Goal: Transaction & Acquisition: Book appointment/travel/reservation

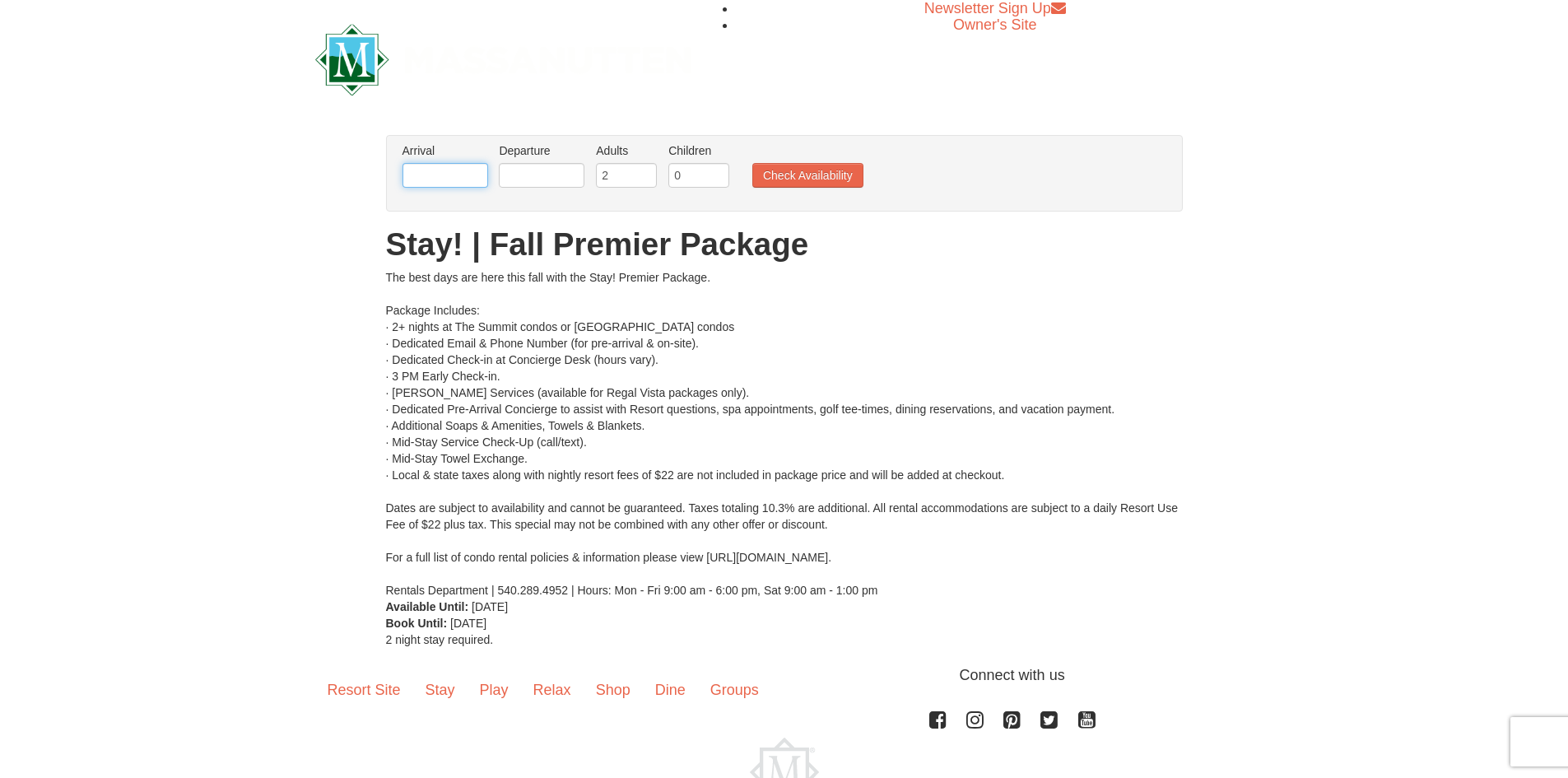
click at [471, 167] on input "text" at bounding box center [445, 175] width 85 height 24
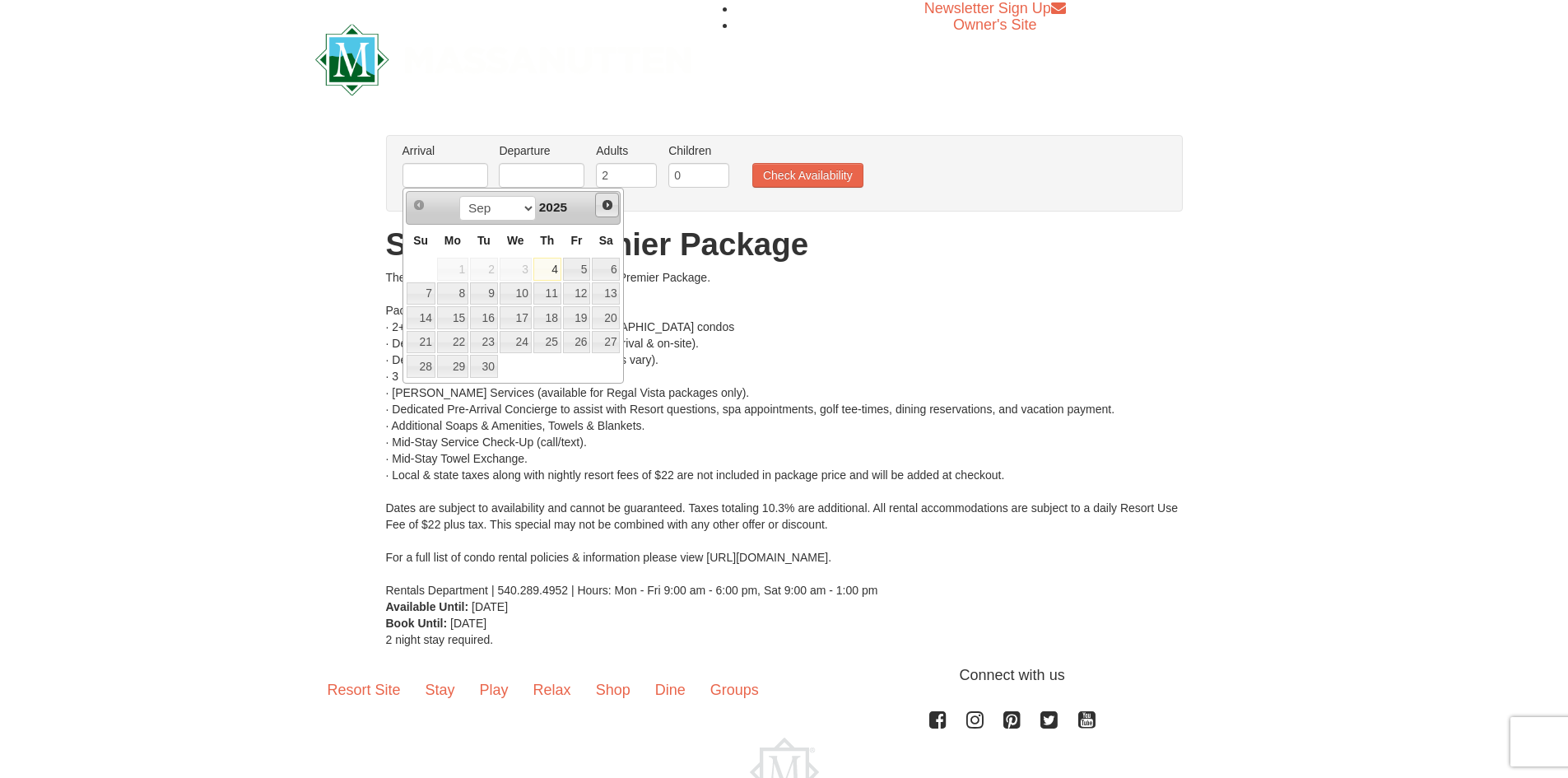
click at [608, 209] on span "Next" at bounding box center [608, 205] width 13 height 13
click at [599, 292] on link "11" at bounding box center [606, 294] width 28 height 23
type input "[DATE]"
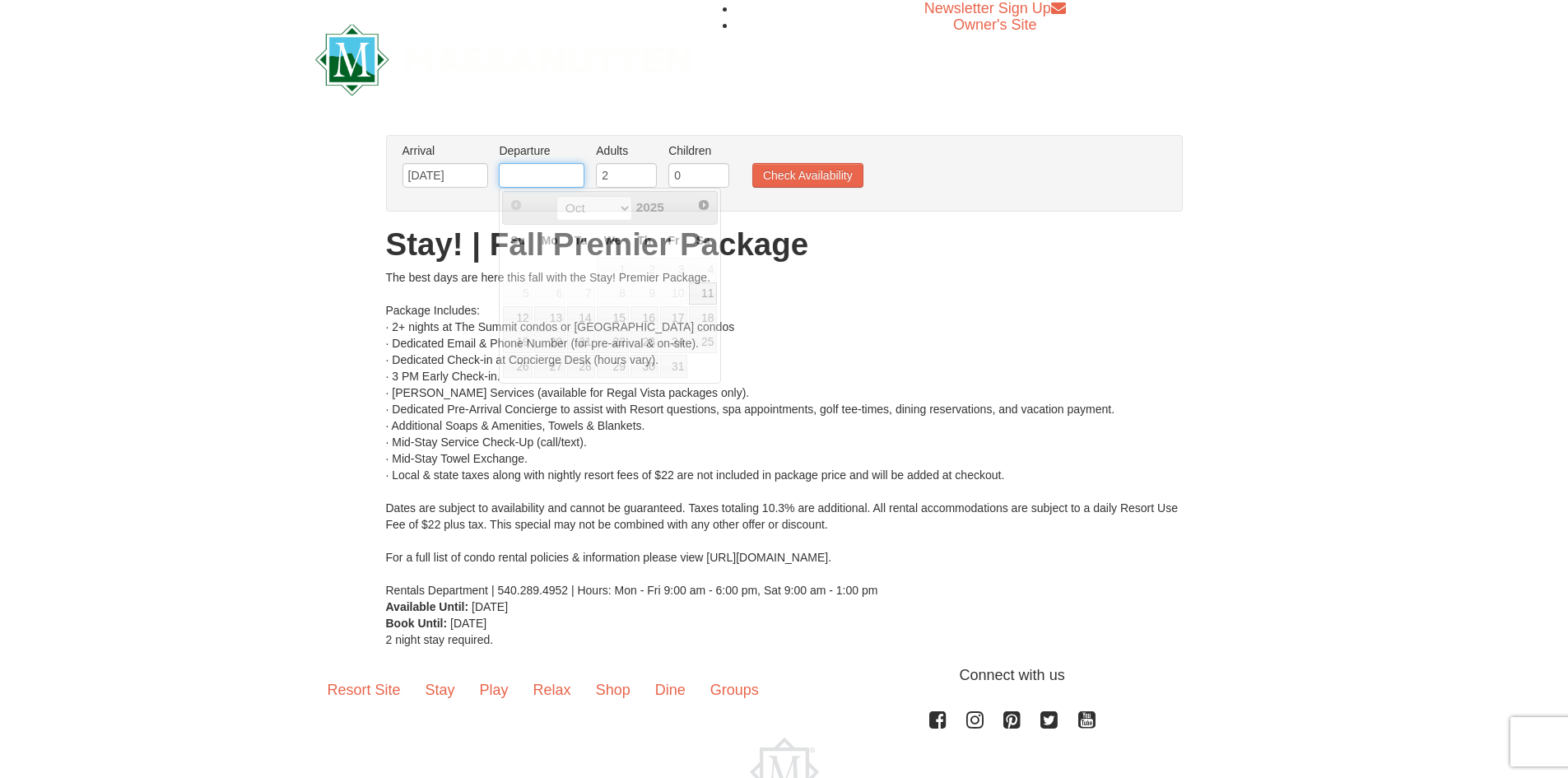
click at [543, 174] on input "text" at bounding box center [541, 175] width 85 height 24
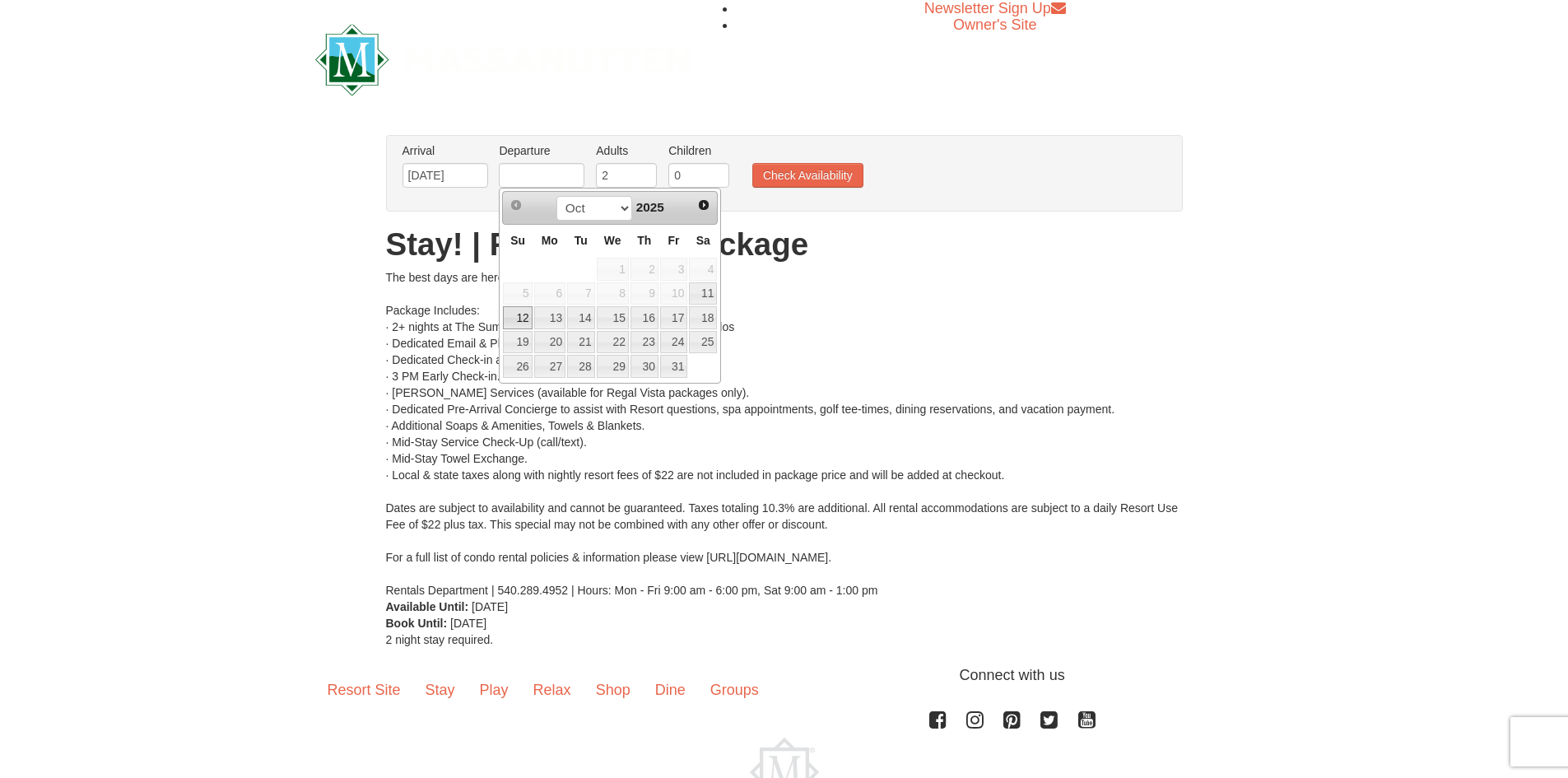
click at [522, 313] on link "12" at bounding box center [517, 317] width 29 height 23
type input "[DATE]"
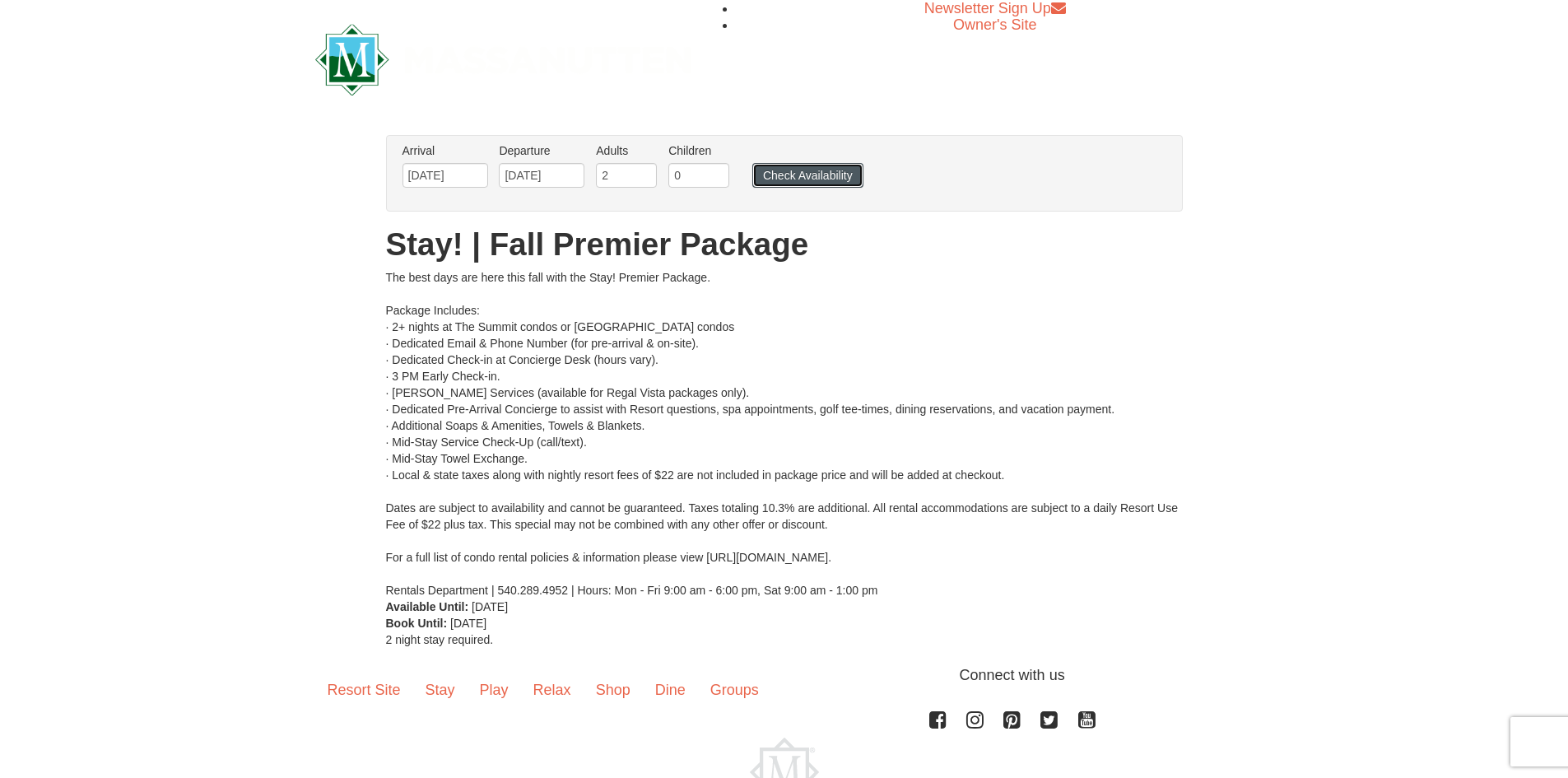
click at [793, 174] on button "Check Availability" at bounding box center [808, 175] width 111 height 24
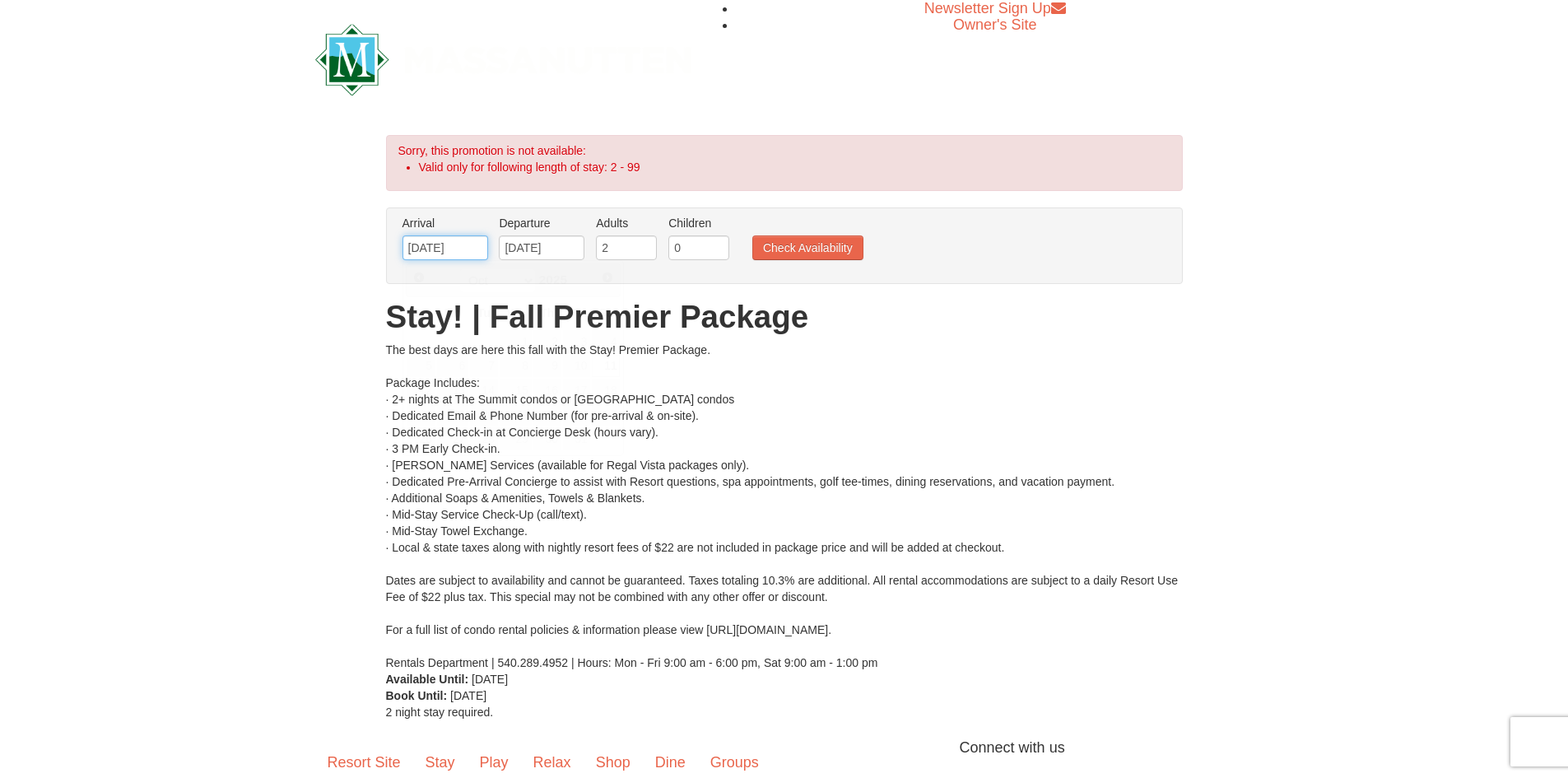
click at [478, 246] on input "[DATE]" at bounding box center [445, 248] width 85 height 24
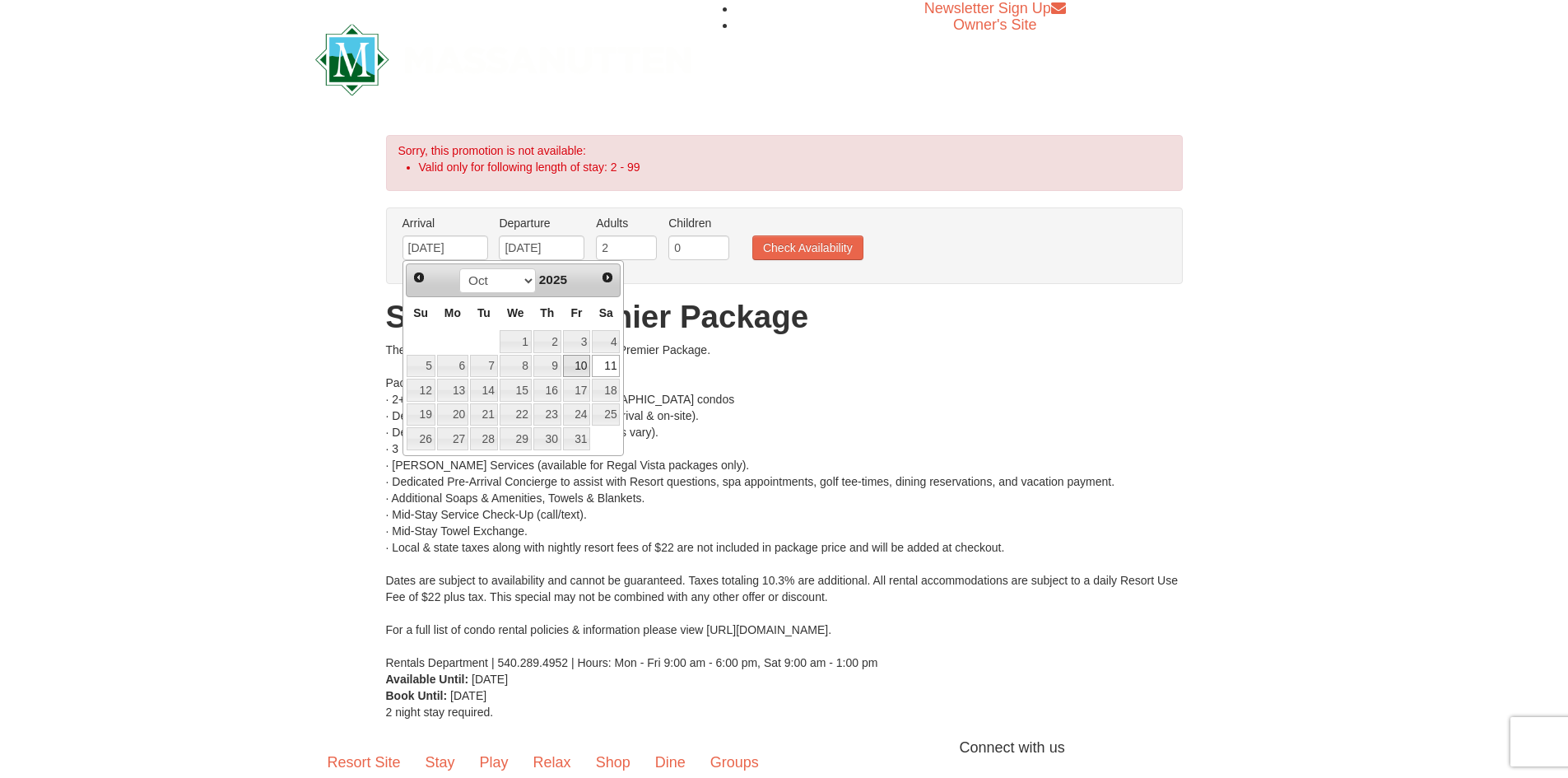
click at [575, 362] on link "10" at bounding box center [578, 366] width 28 height 23
type input "10/10/2025"
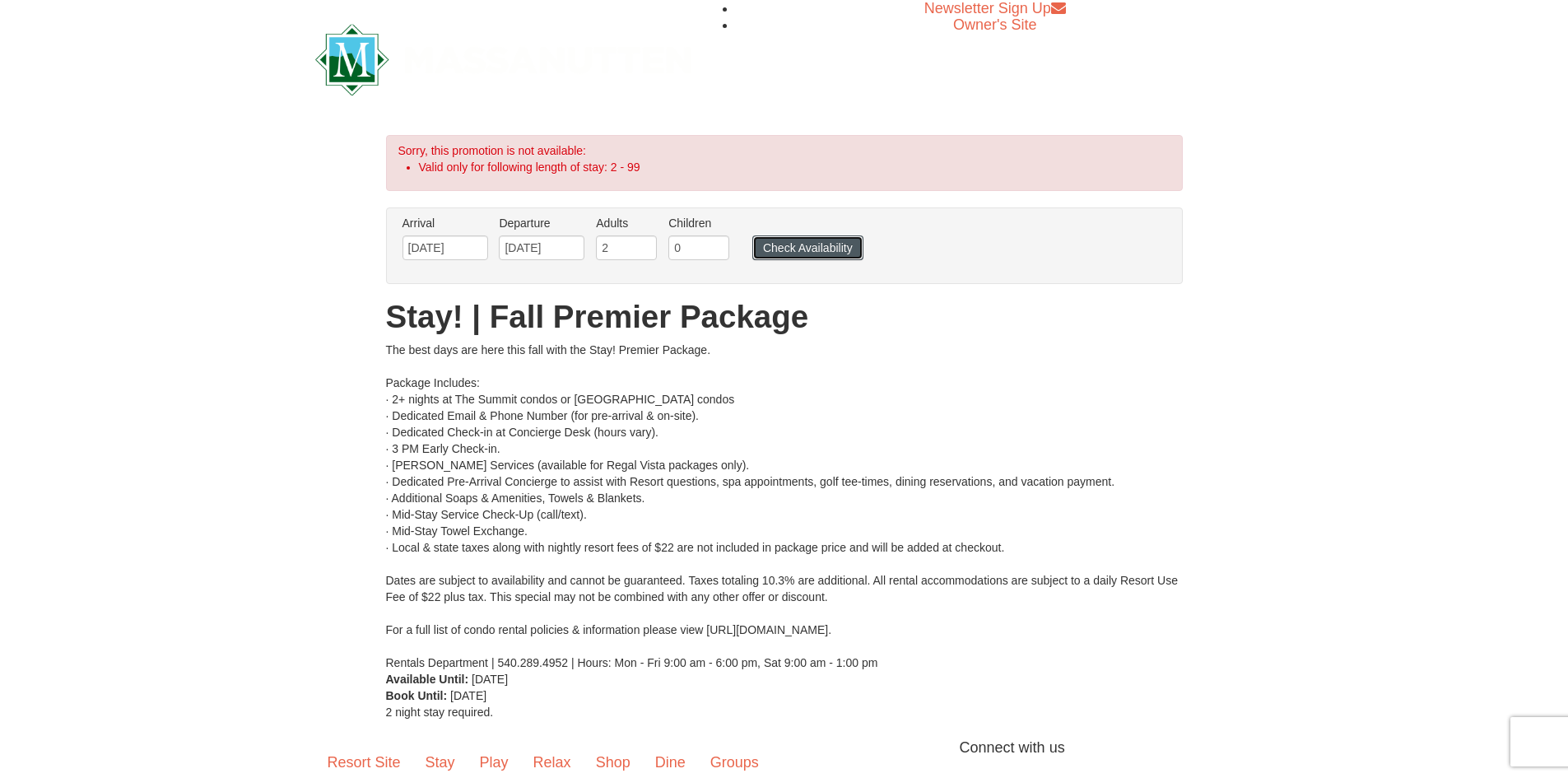
click at [837, 239] on button "Check Availability" at bounding box center [808, 248] width 111 height 24
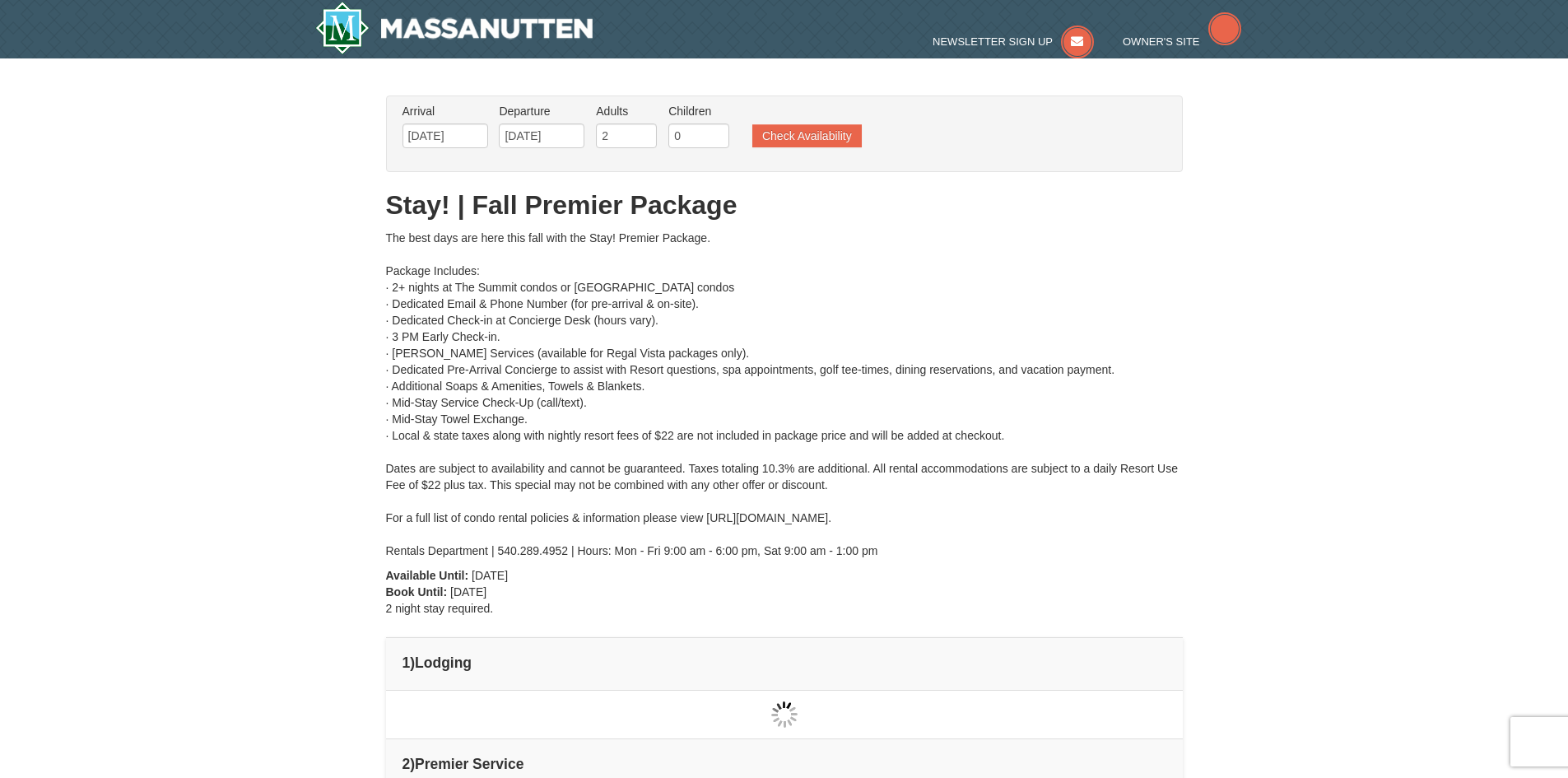
type input "[DATE]"
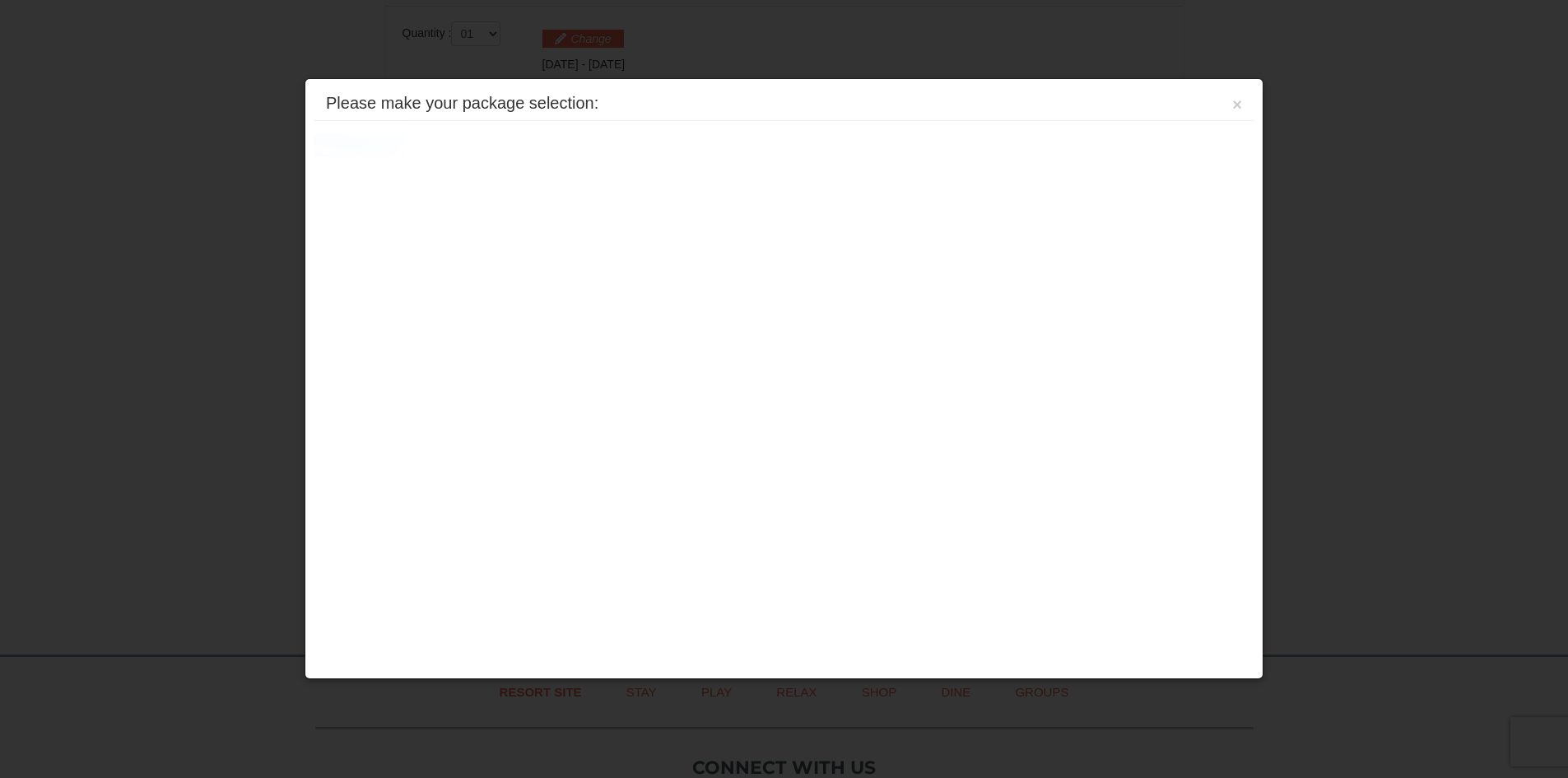
scroll to position [701, 0]
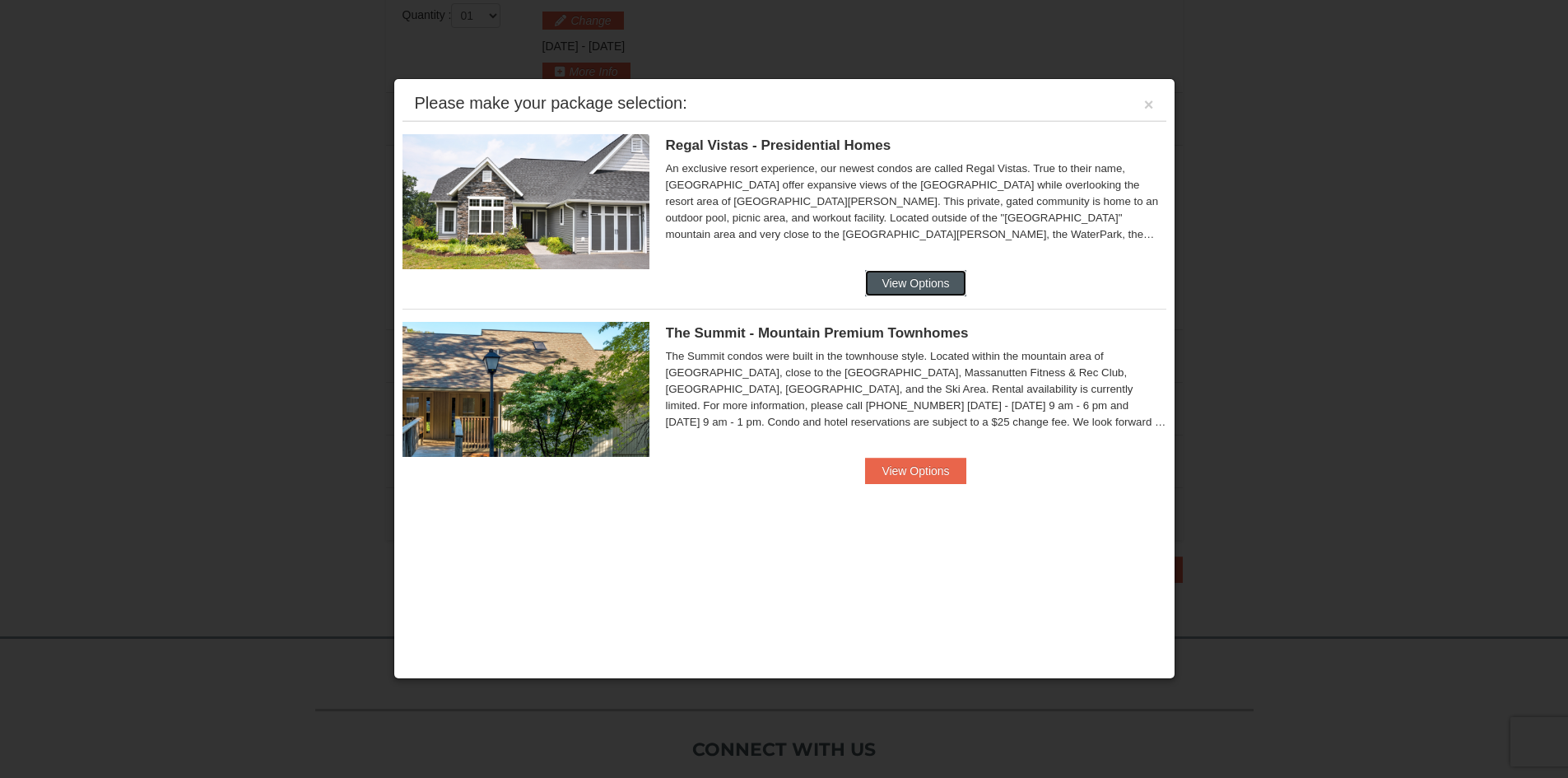
click at [946, 273] on button "View Options" at bounding box center [915, 283] width 100 height 26
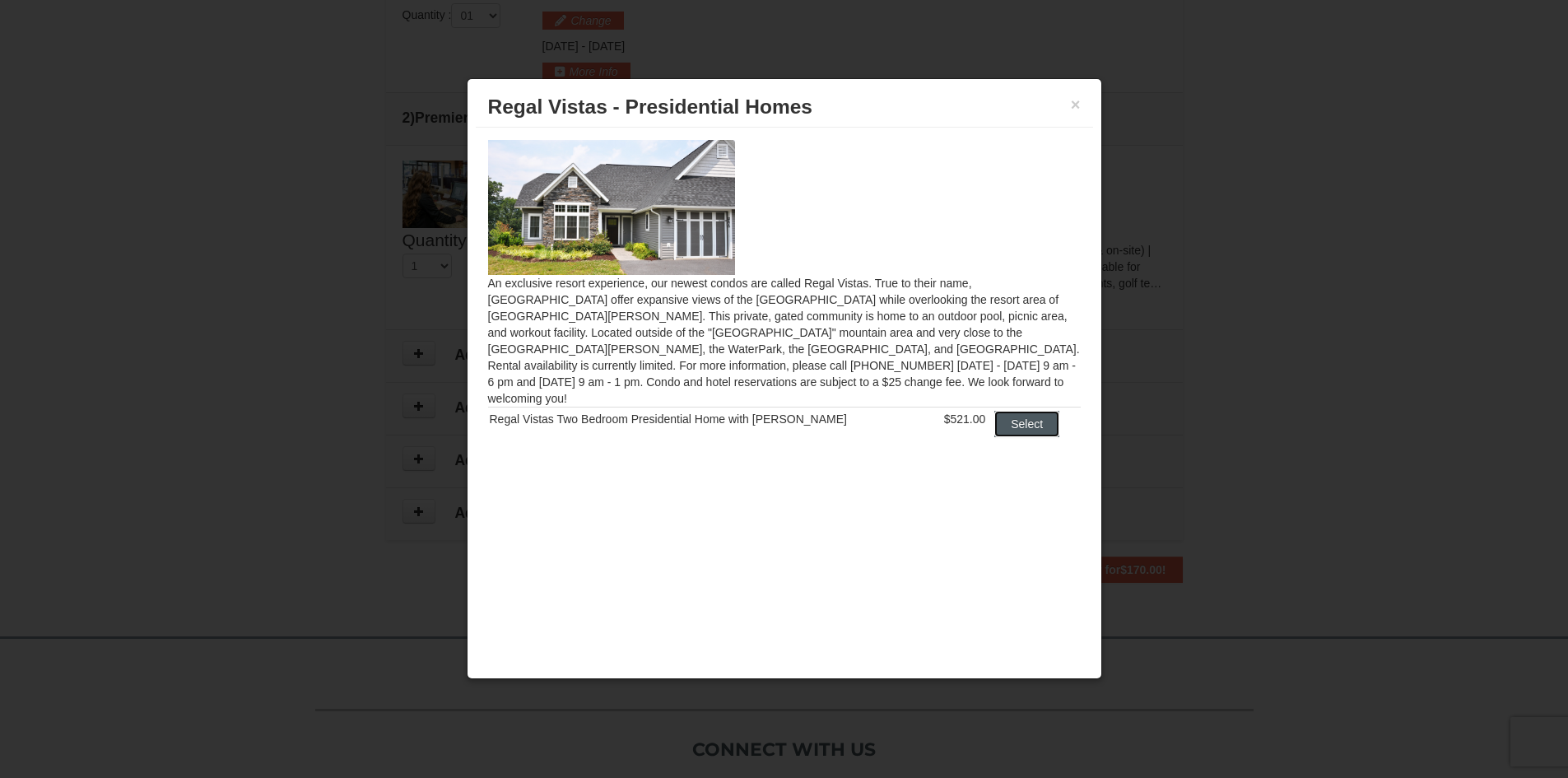
click at [1016, 413] on button "Select" at bounding box center [1026, 424] width 65 height 26
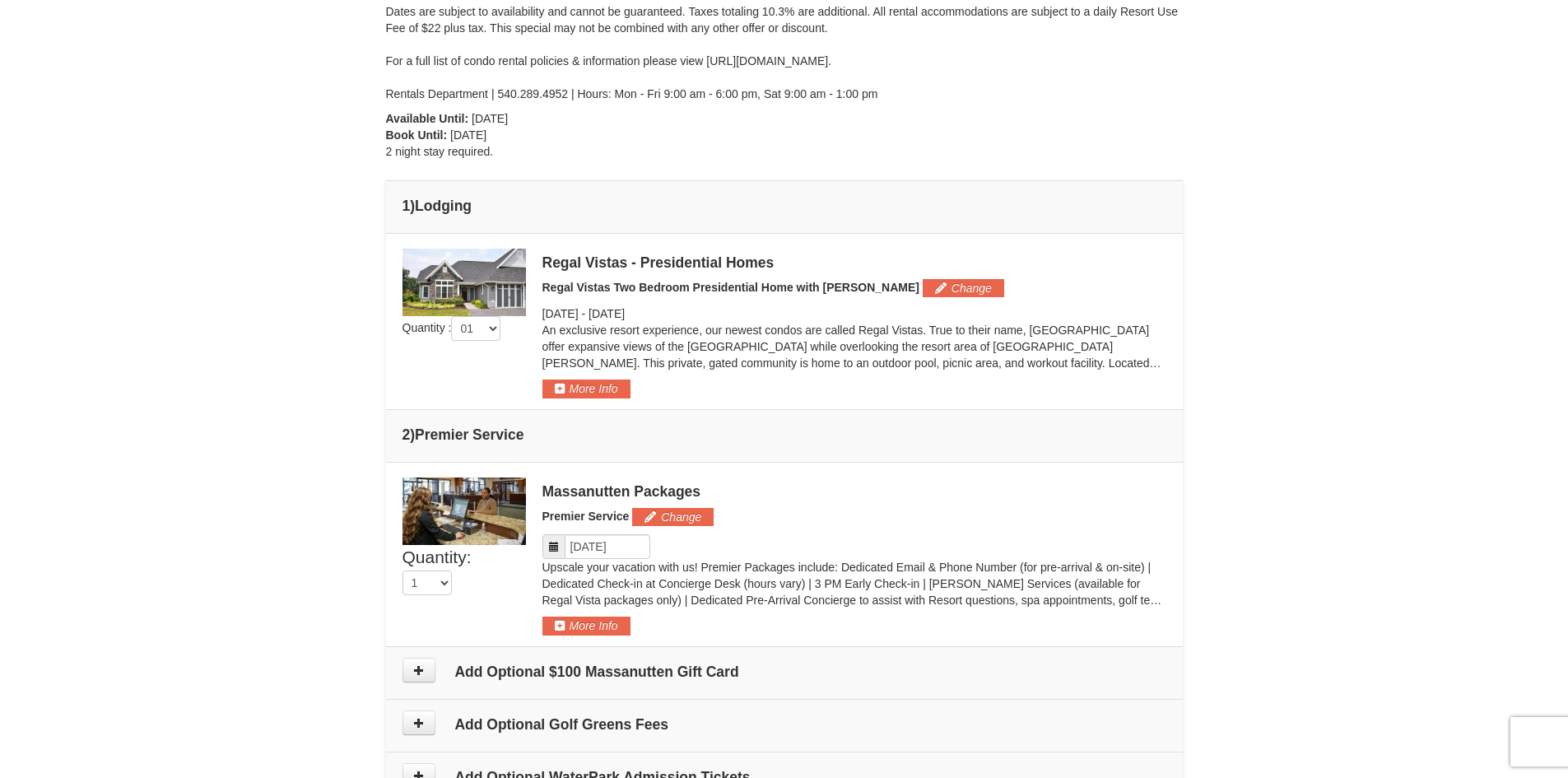
scroll to position [454, 0]
click at [923, 290] on button "Change" at bounding box center [963, 289] width 81 height 18
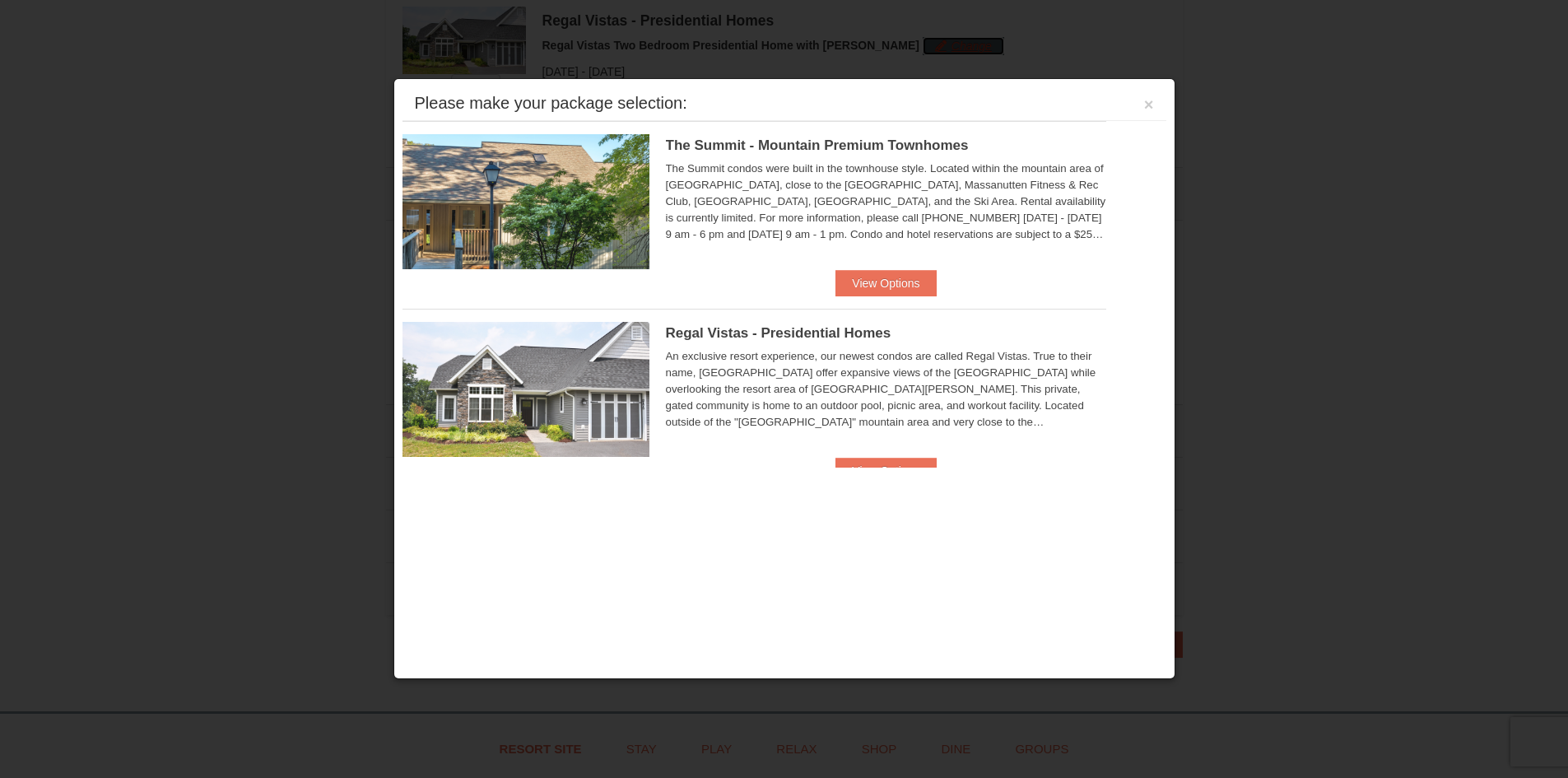
scroll to position [705, 0]
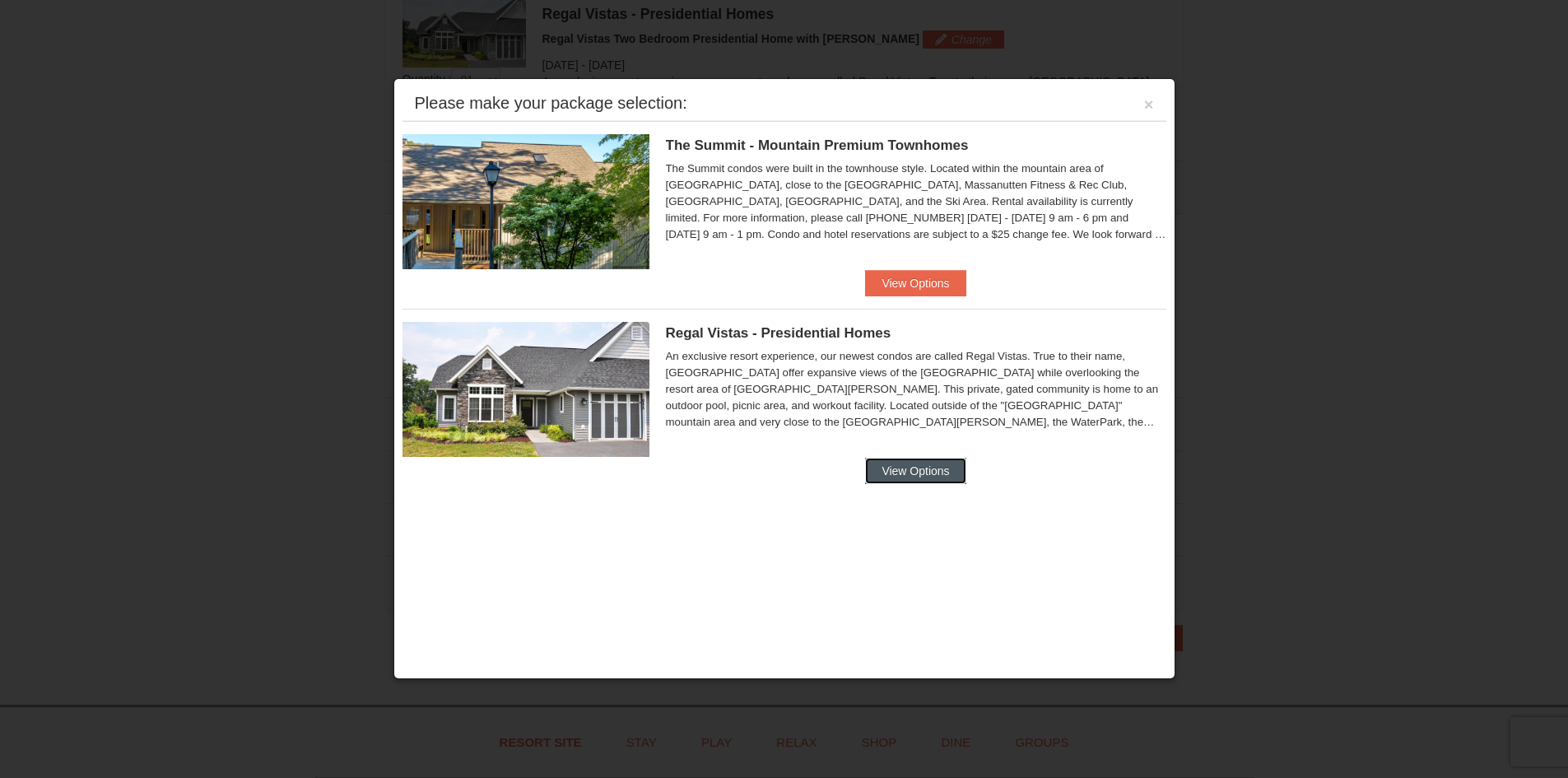
click at [928, 462] on button "View Options" at bounding box center [915, 471] width 100 height 26
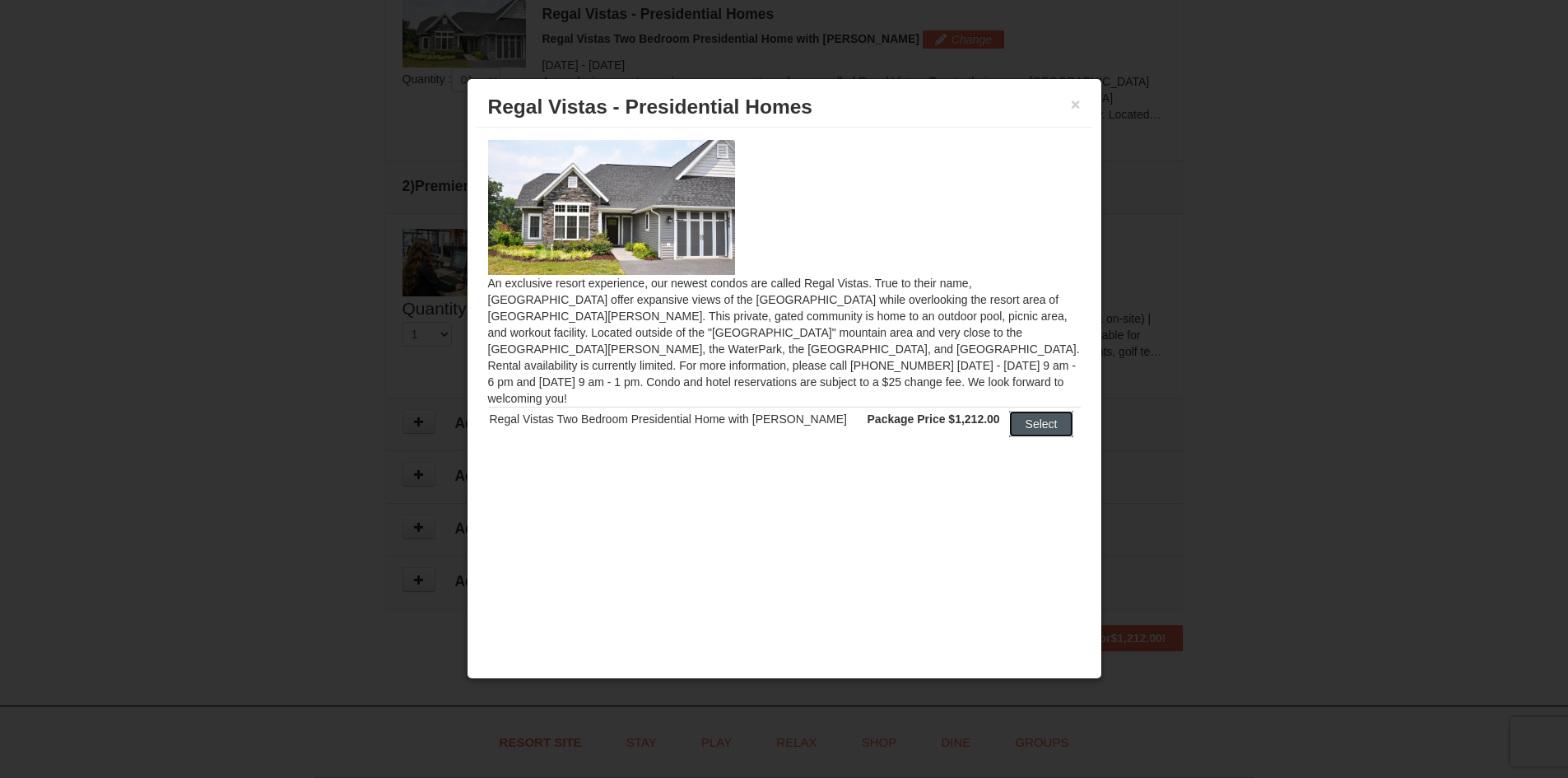
click at [1030, 411] on button "Select" at bounding box center [1041, 424] width 65 height 26
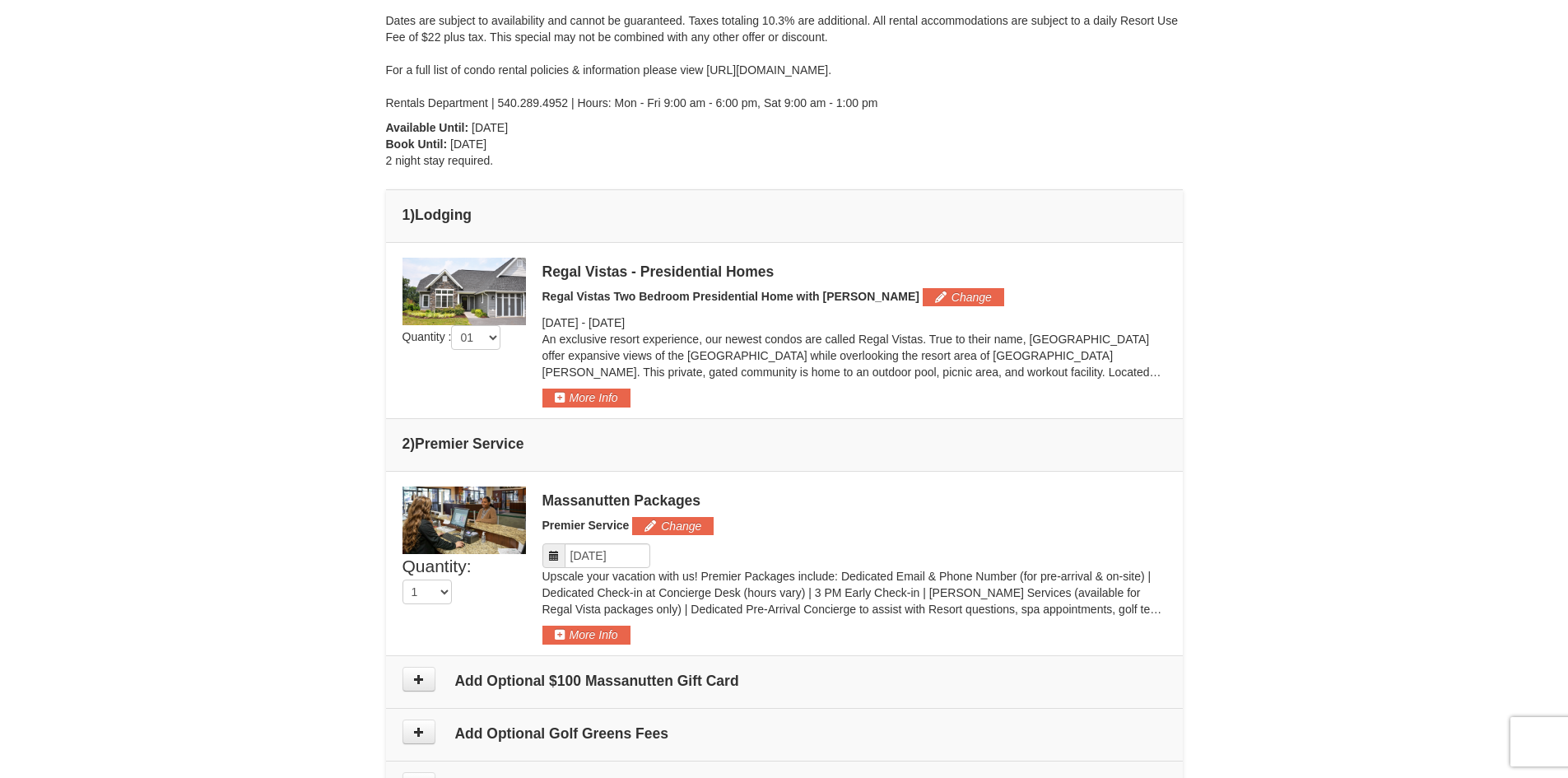
scroll to position [458, 0]
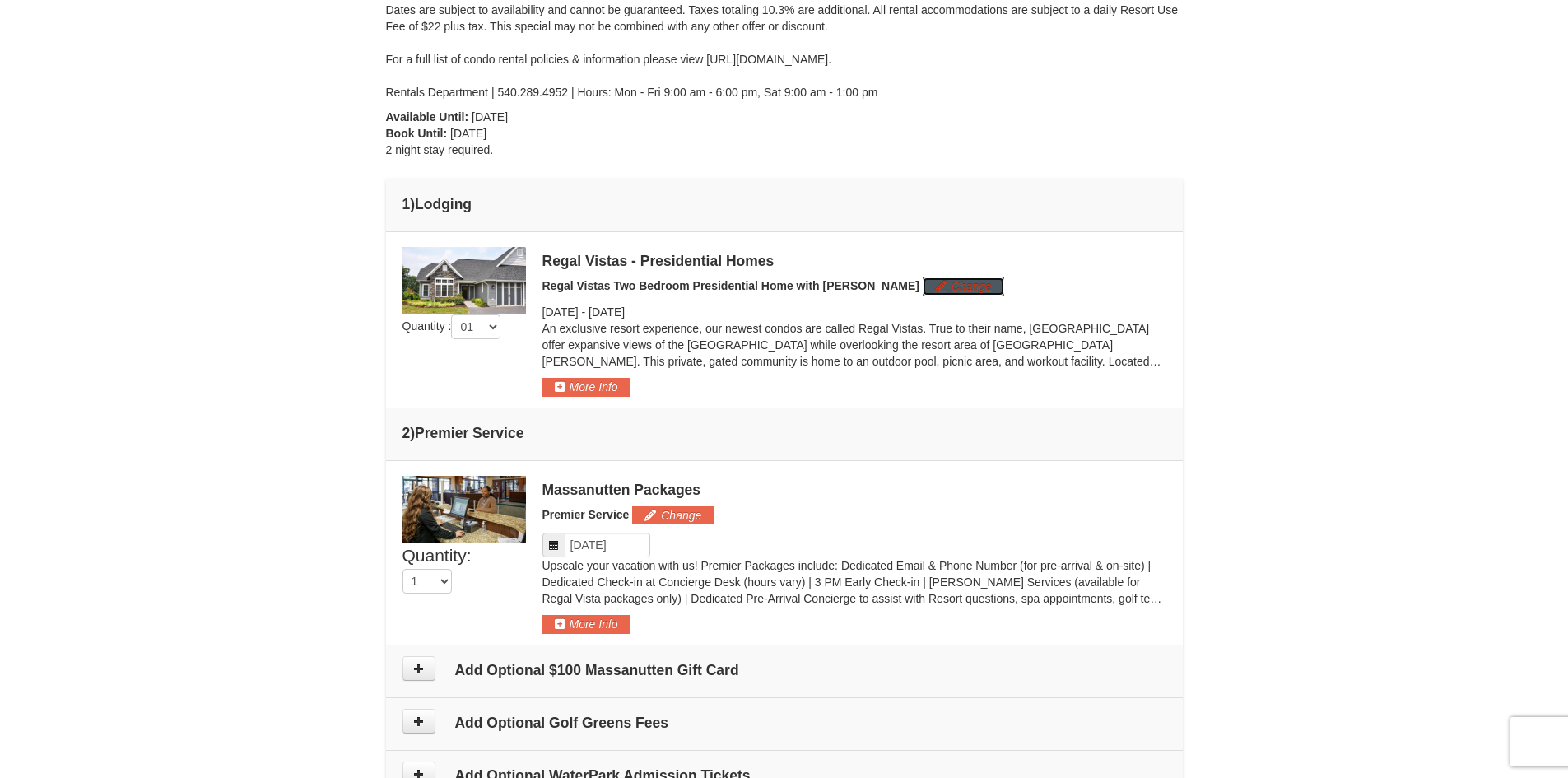
click at [923, 290] on button "Change" at bounding box center [963, 286] width 81 height 18
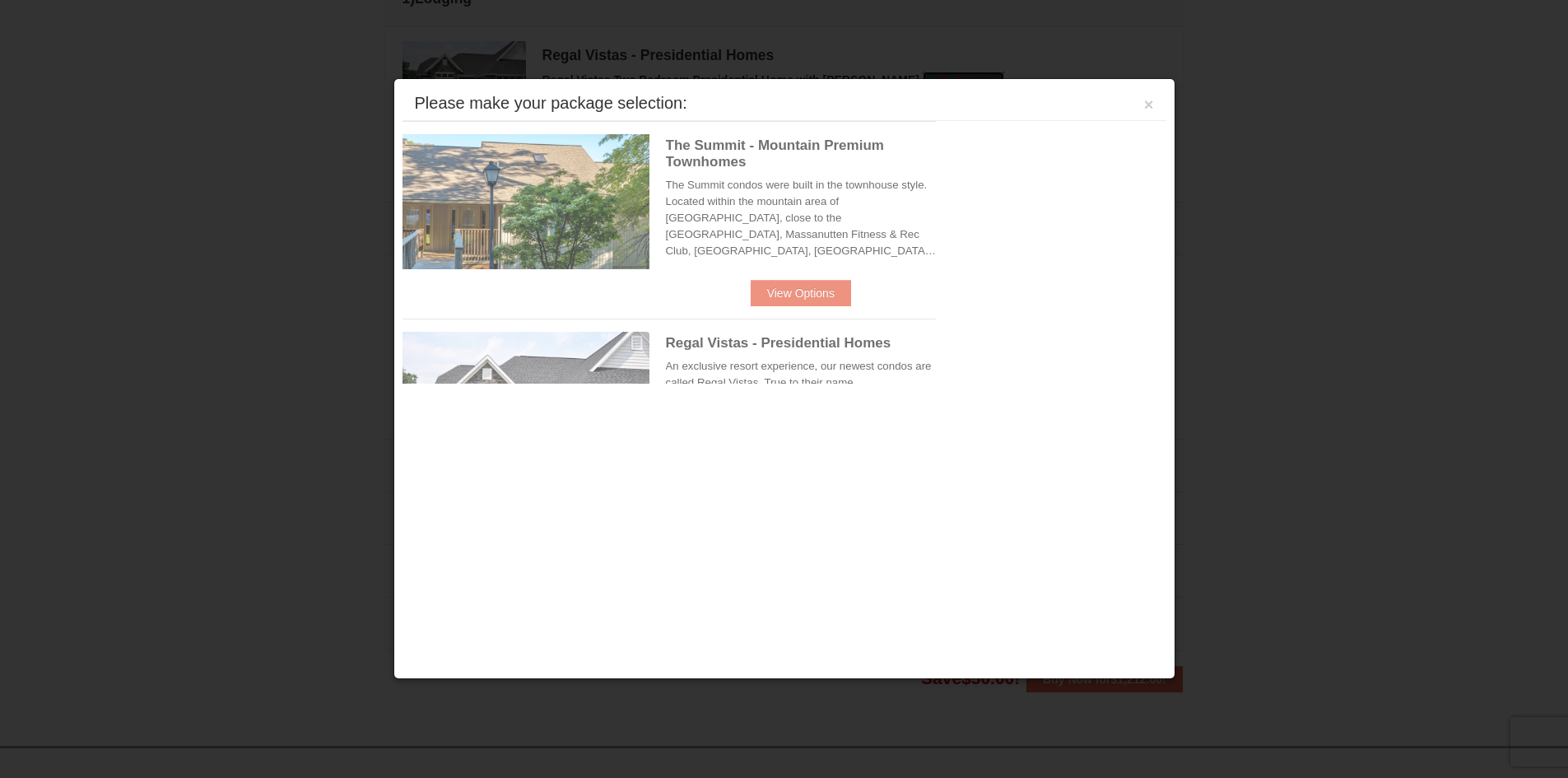
scroll to position [705, 0]
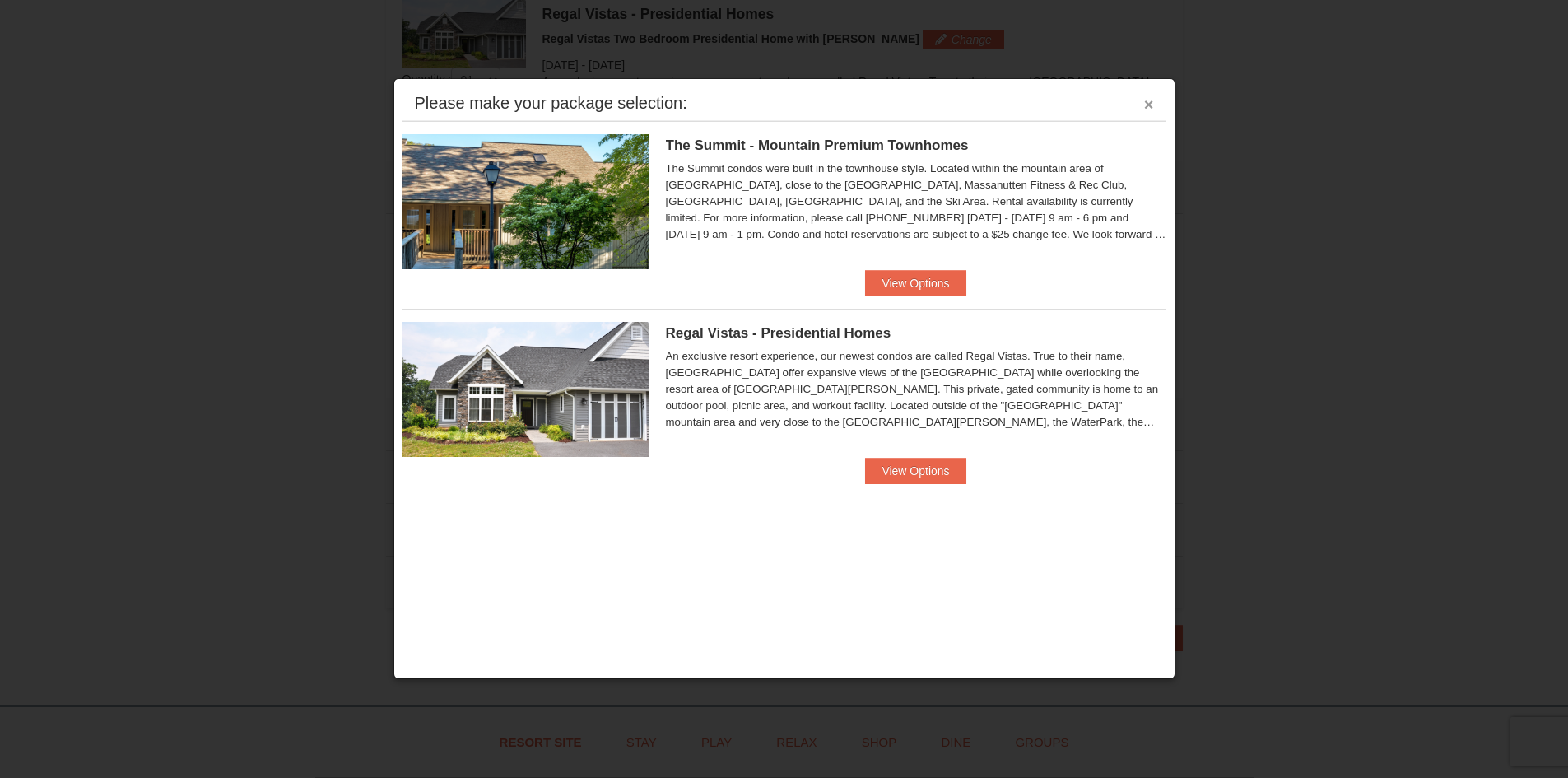
click at [1146, 109] on button "×" at bounding box center [1149, 105] width 10 height 17
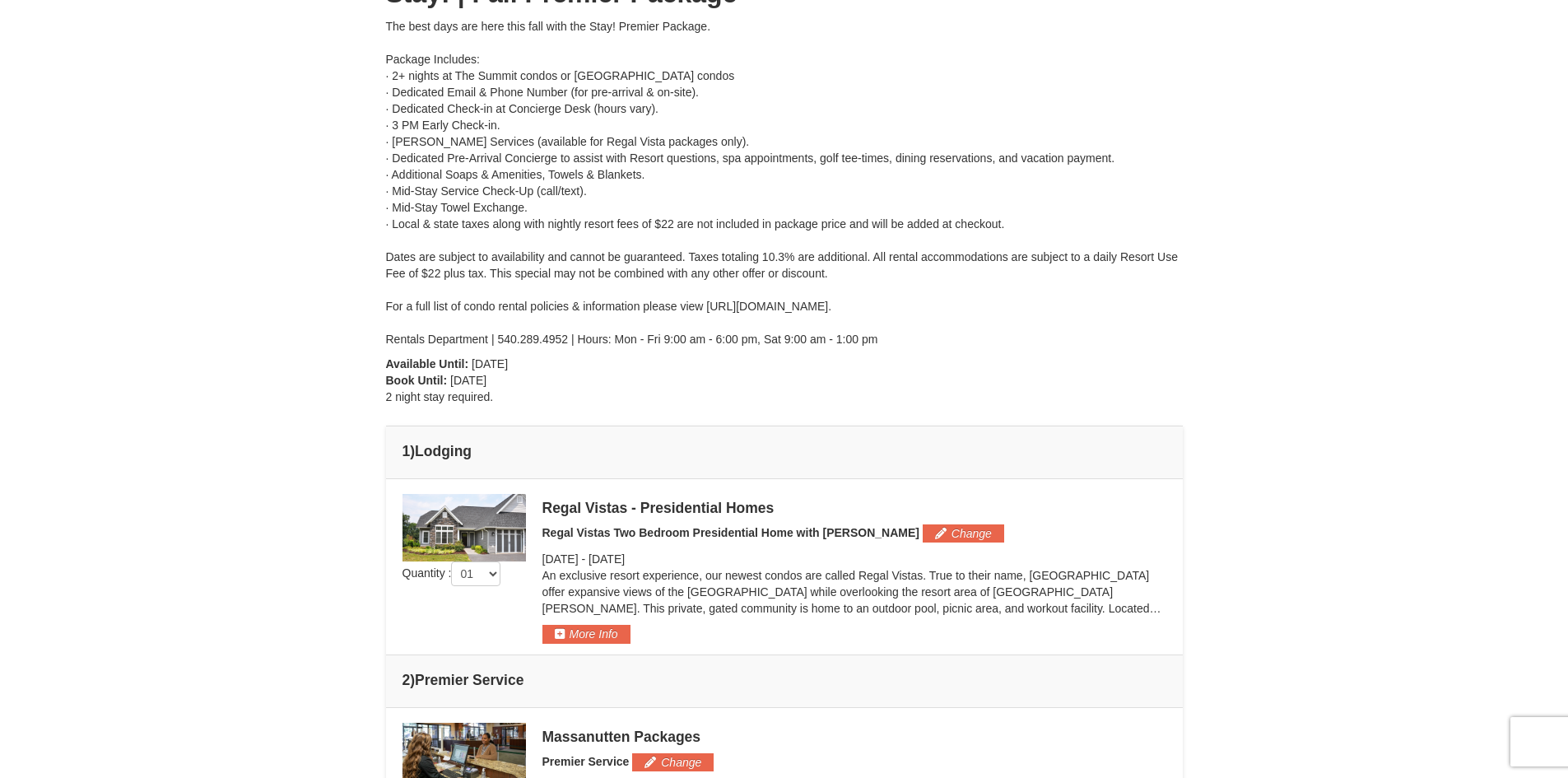
scroll to position [0, 0]
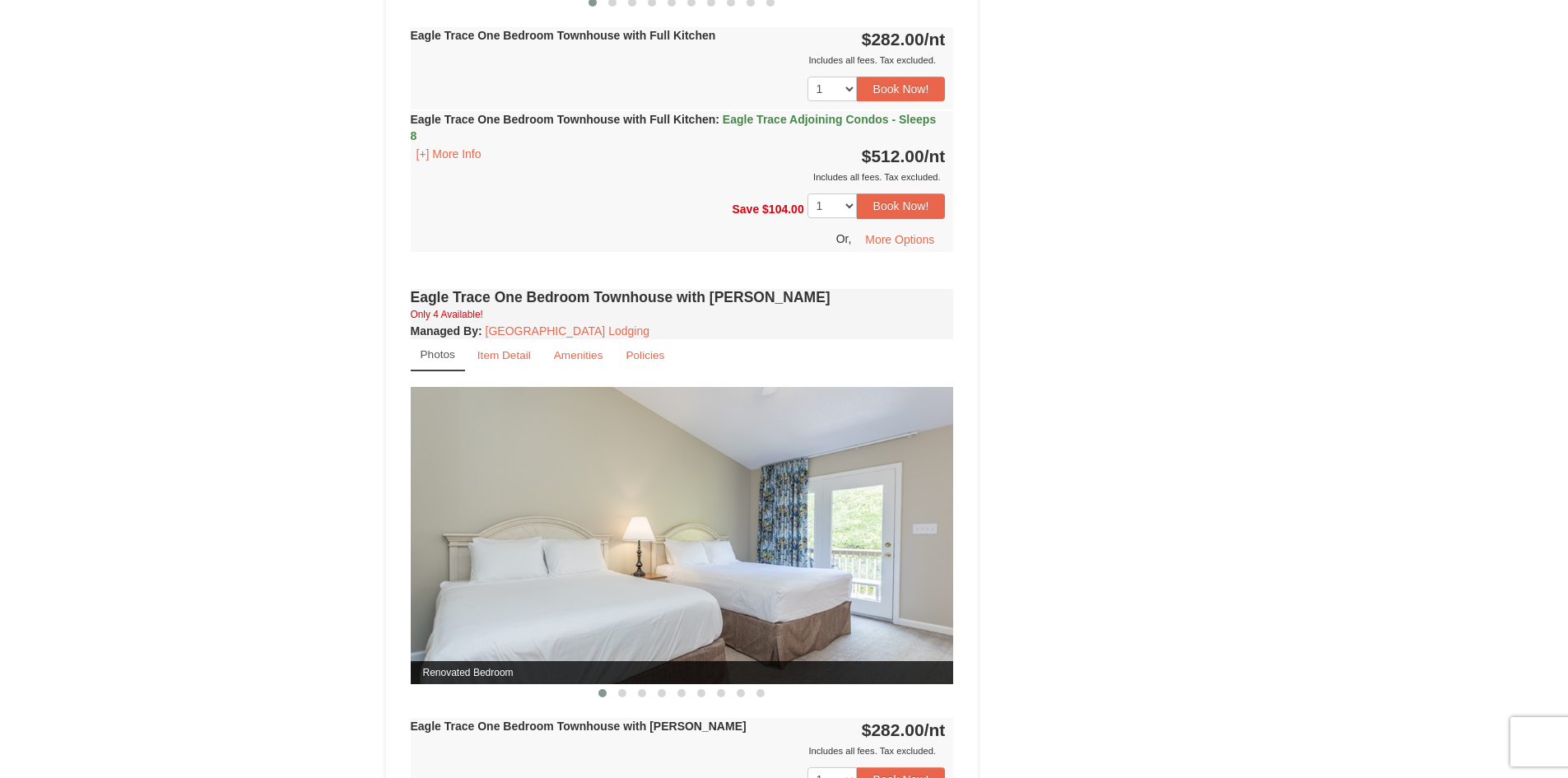
scroll to position [1235, 0]
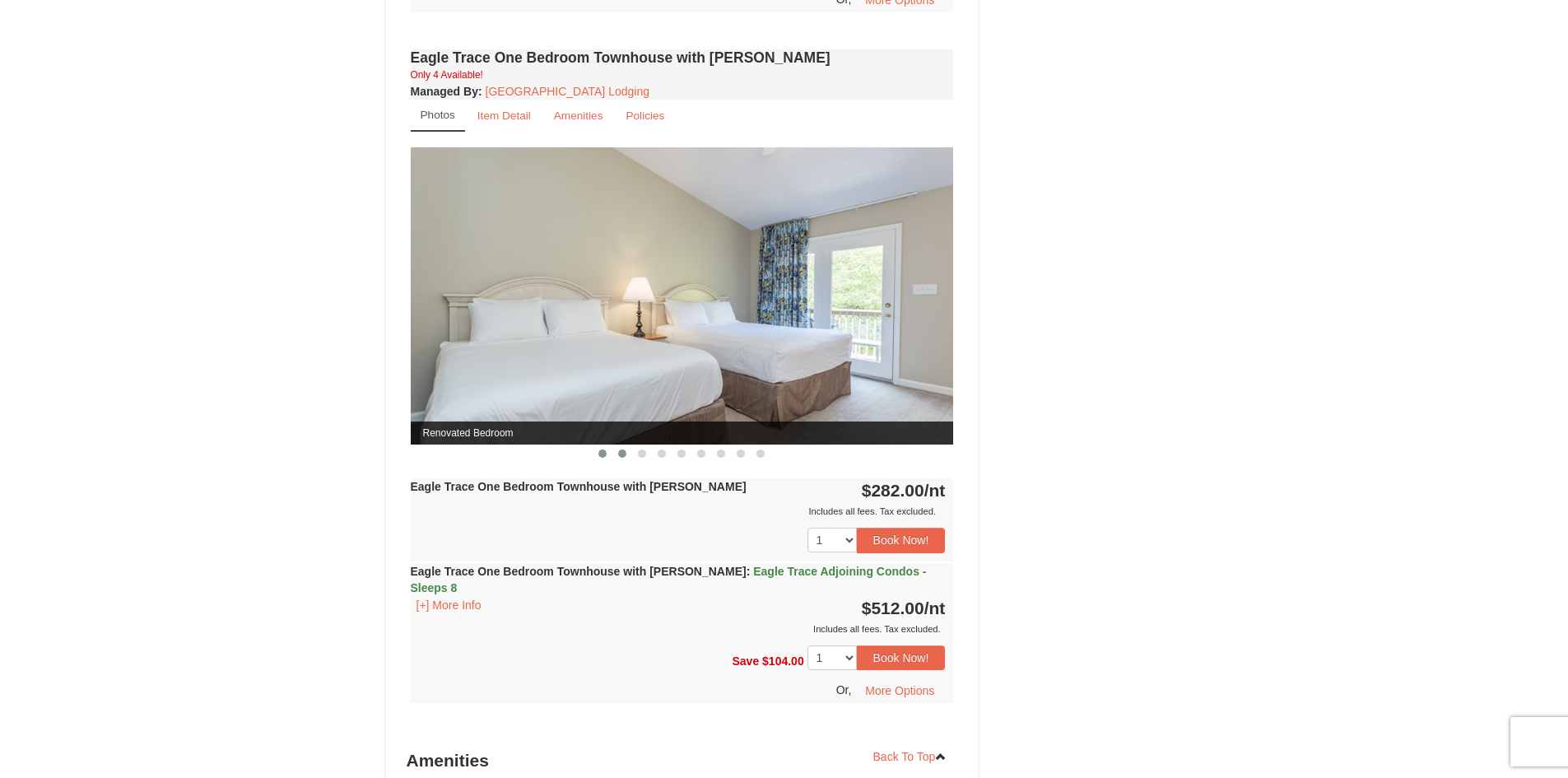
click at [618, 450] on button at bounding box center [622, 454] width 20 height 17
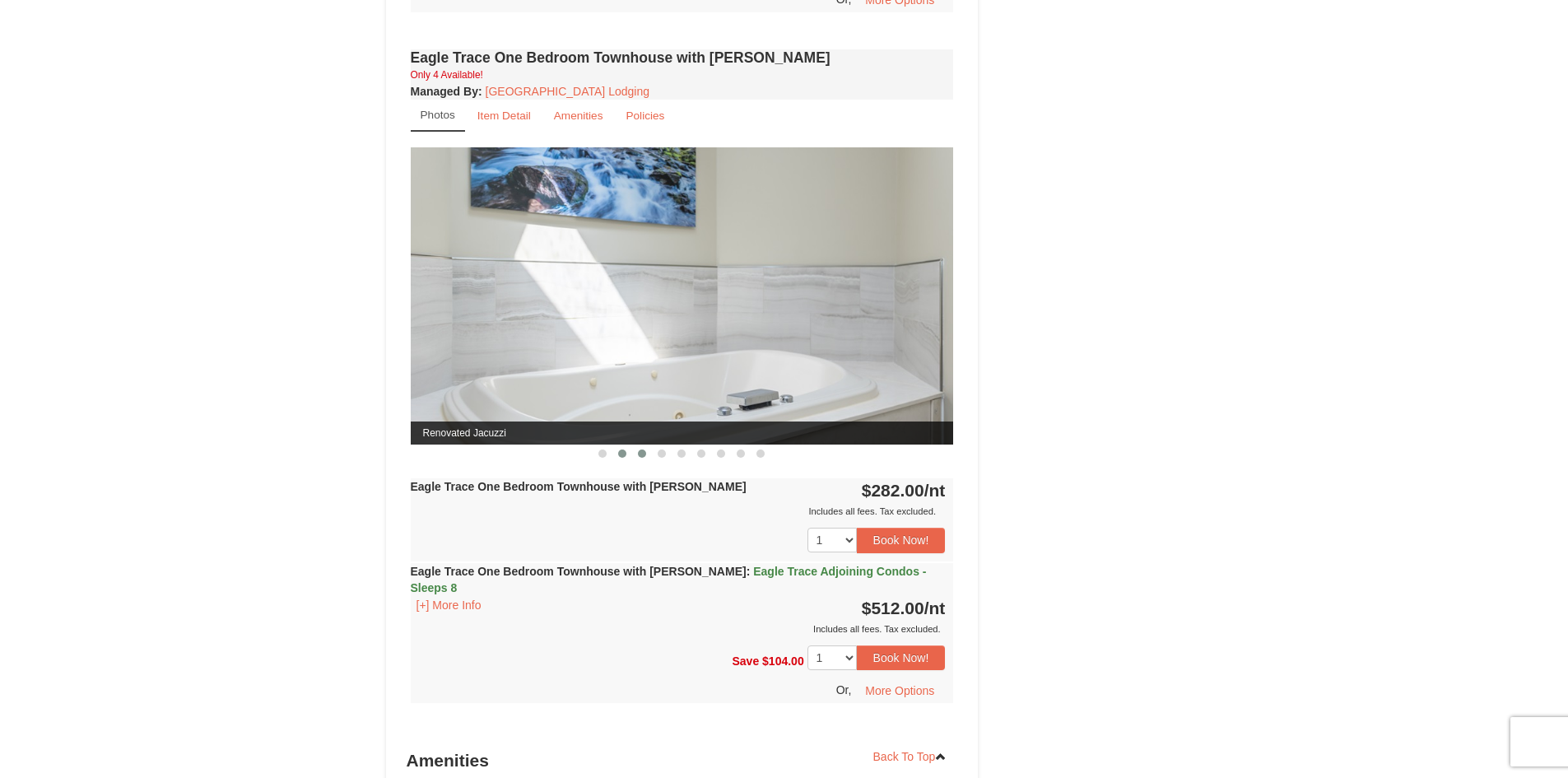
click at [638, 453] on span at bounding box center [642, 453] width 8 height 8
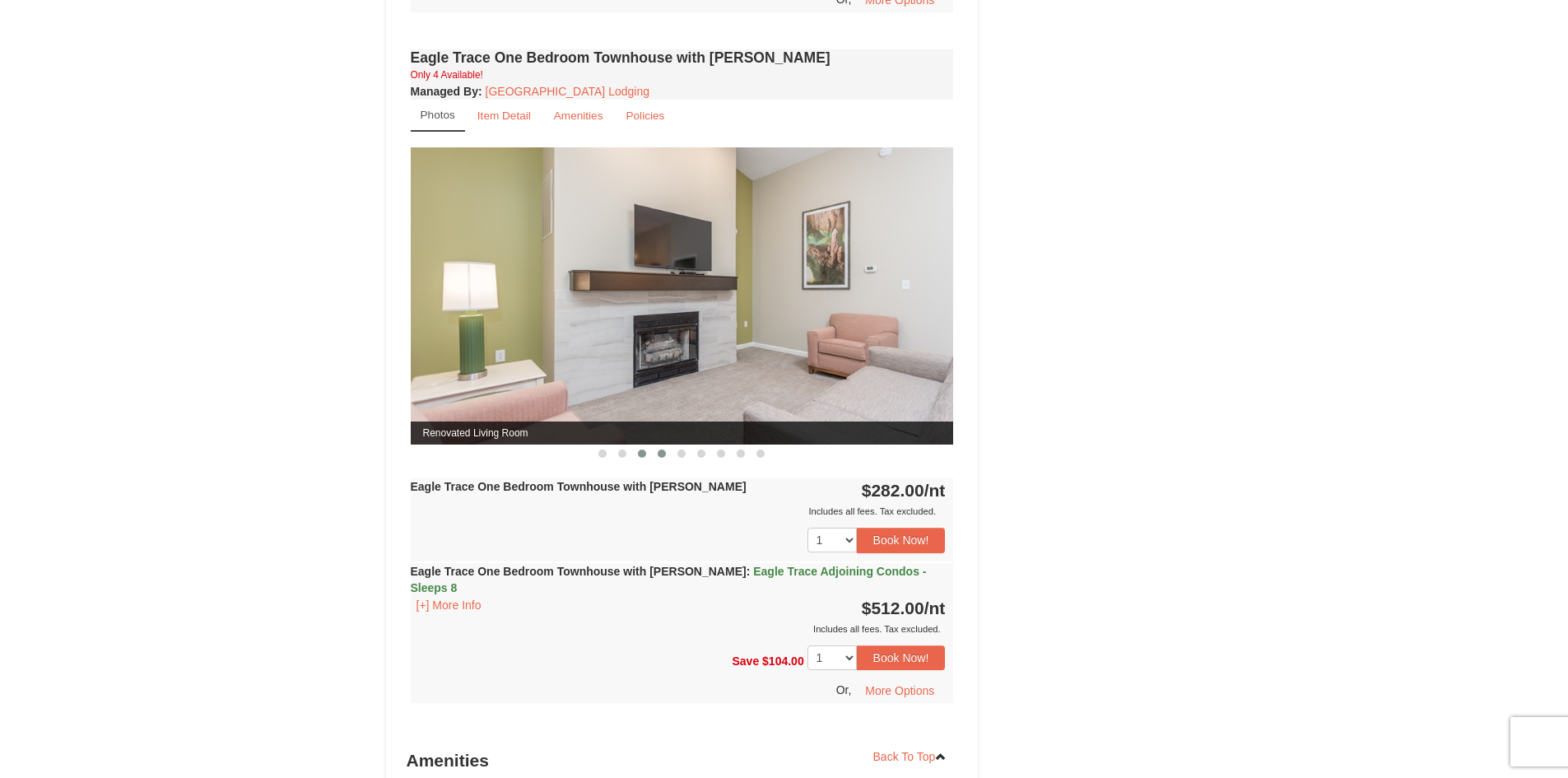
click at [664, 453] on span at bounding box center [662, 453] width 8 height 8
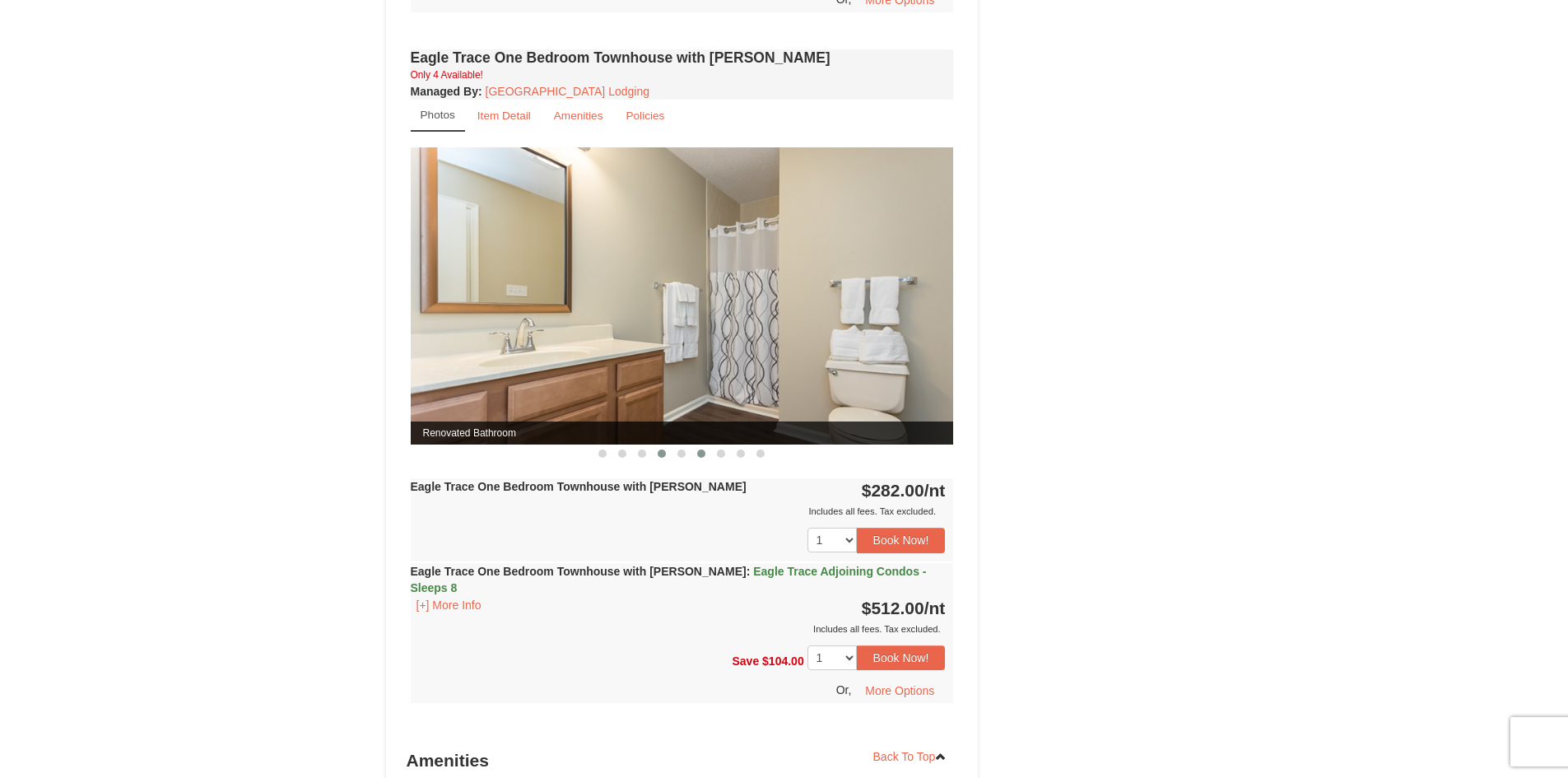
click at [695, 454] on button at bounding box center [701, 454] width 20 height 17
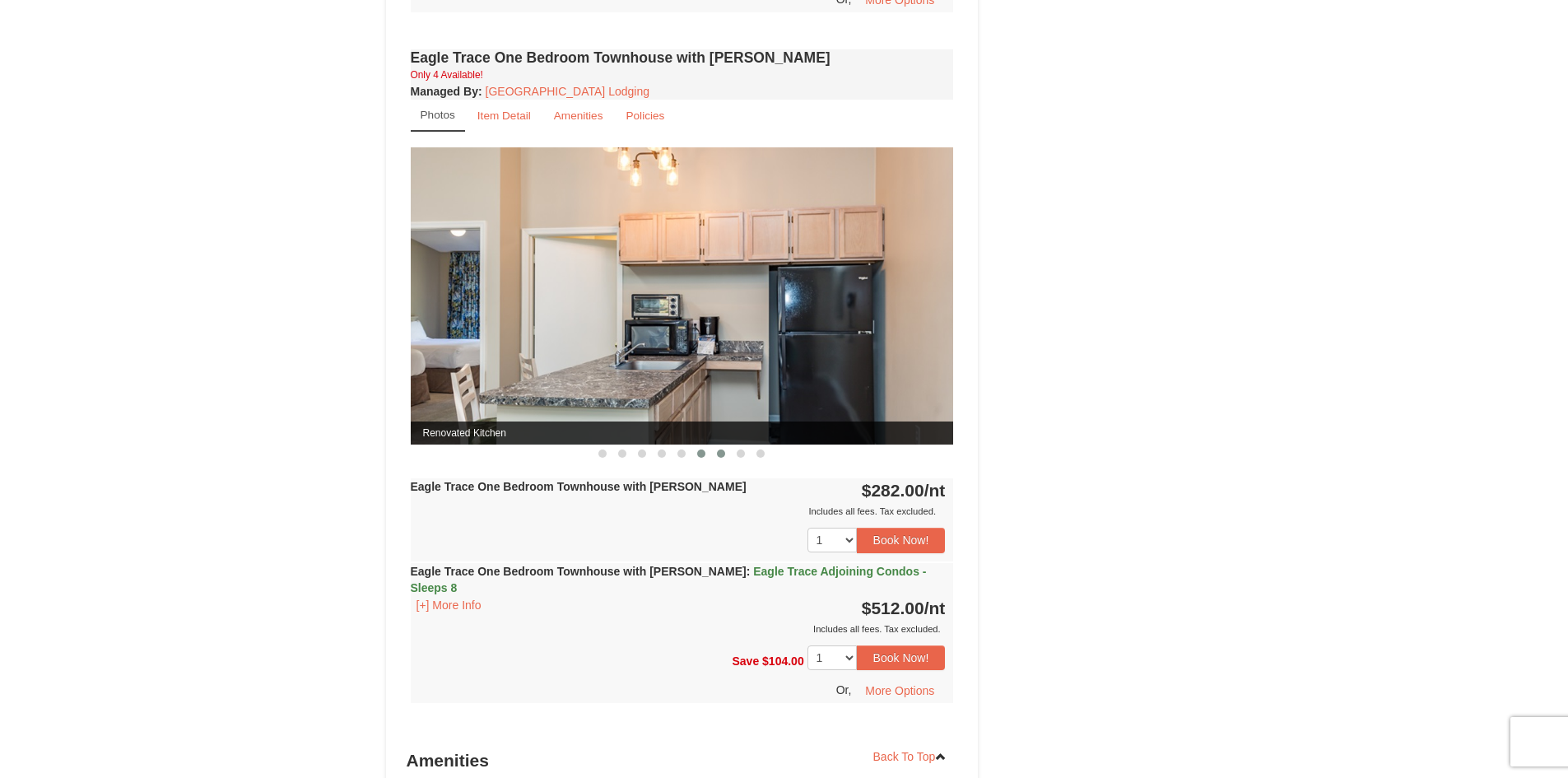
click at [722, 456] on span at bounding box center [721, 453] width 8 height 8
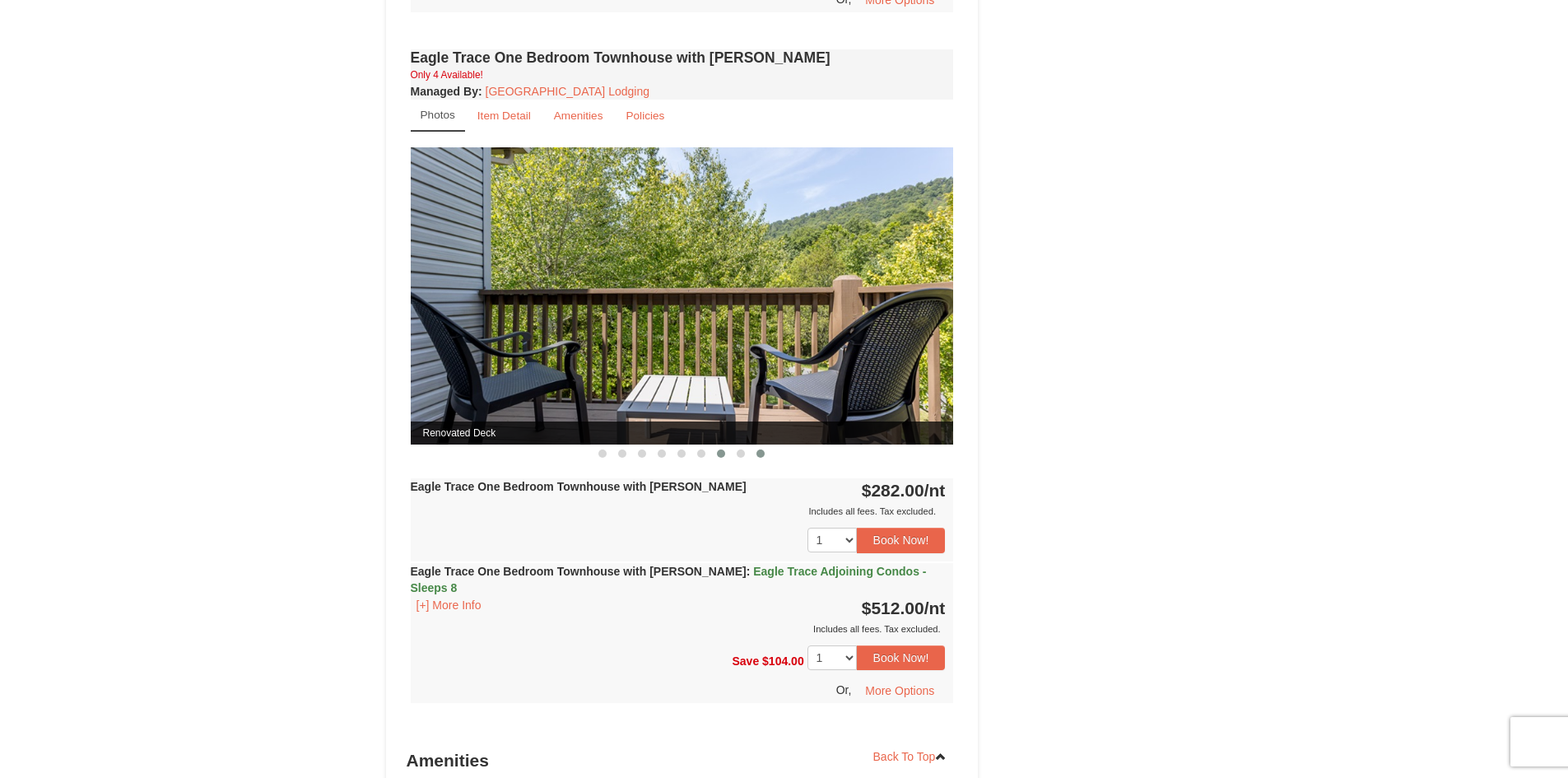
click at [763, 458] on span at bounding box center [760, 453] width 8 height 8
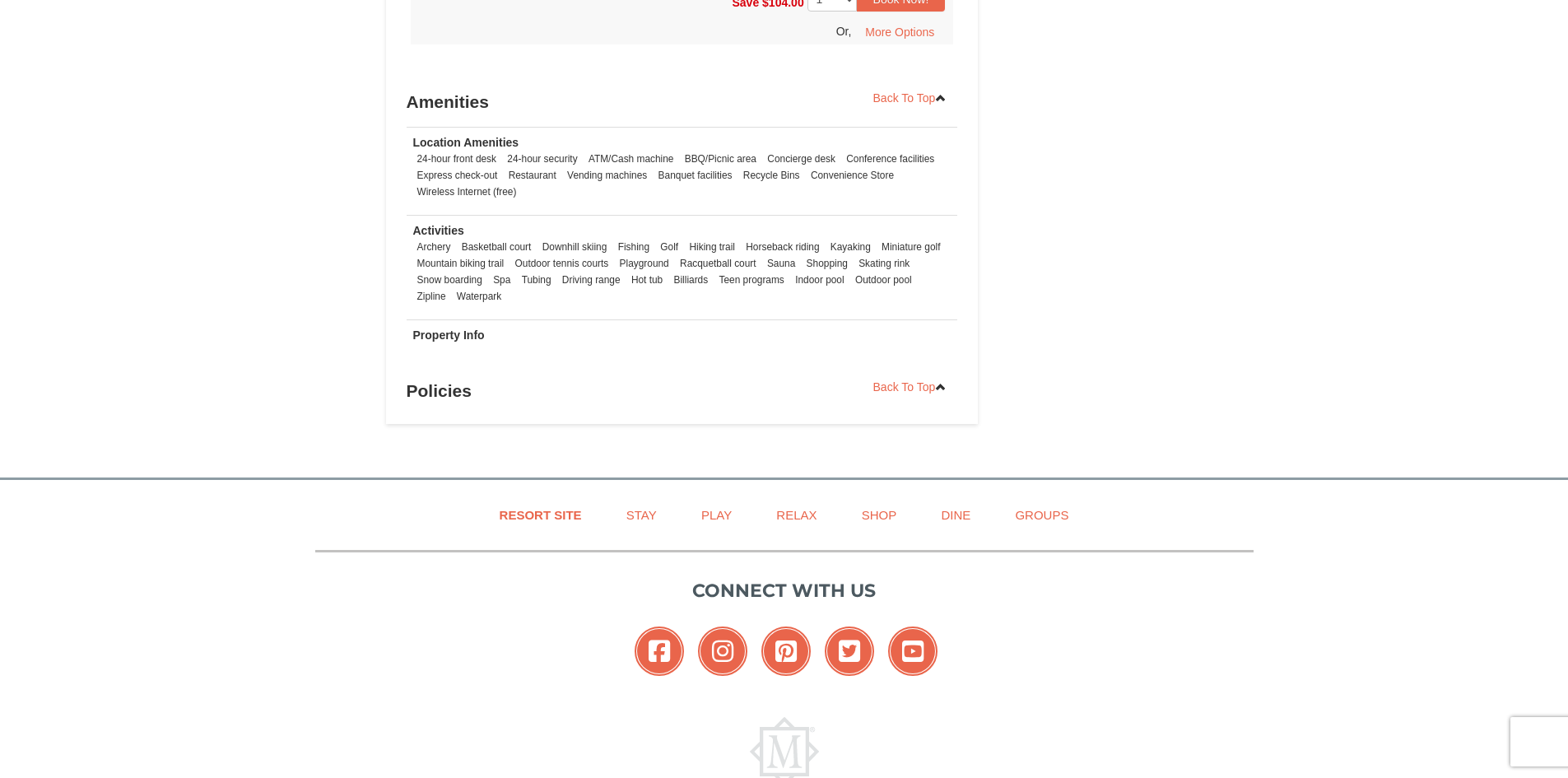
scroll to position [1237, 0]
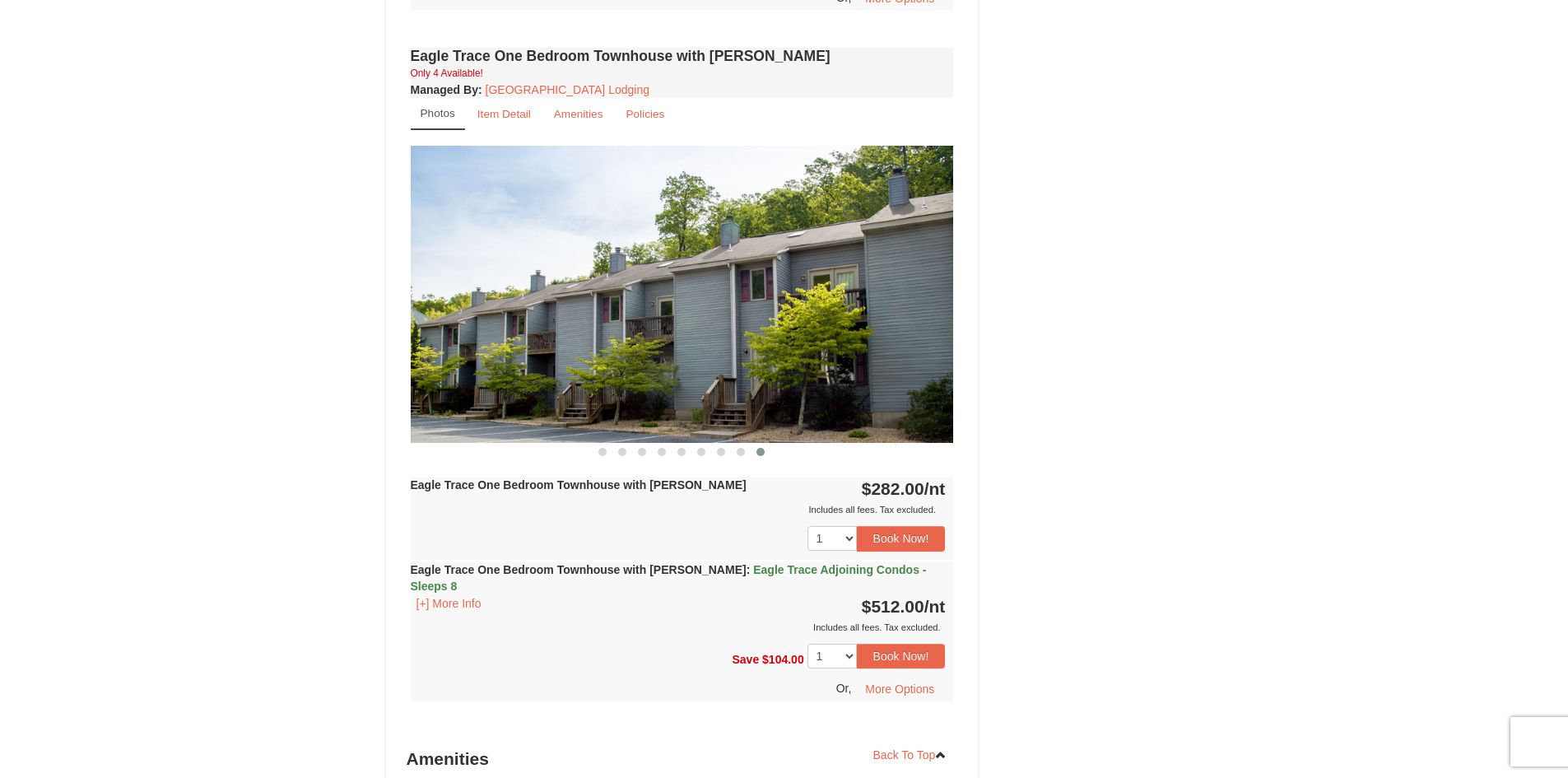
drag, startPoint x: 1103, startPoint y: 446, endPoint x: 929, endPoint y: -7, distance: 485.3
